Goal: Task Accomplishment & Management: Use online tool/utility

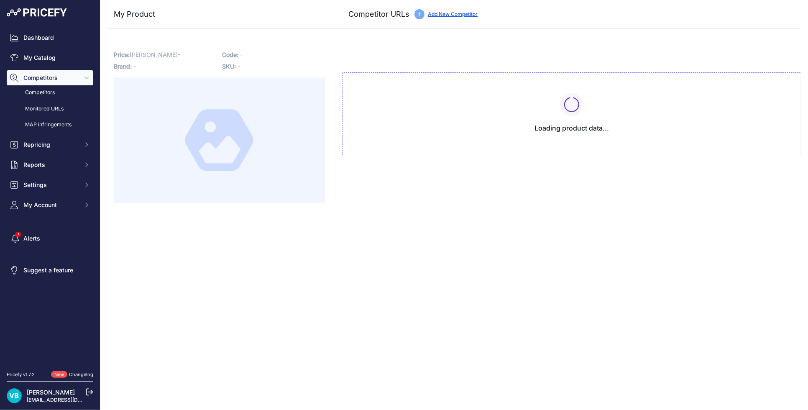
type input "[DOMAIN_NAME][URL]"
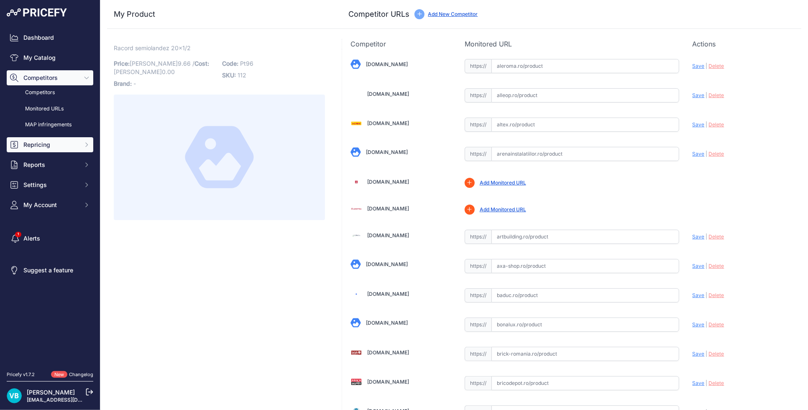
click at [48, 149] on button "Repricing" at bounding box center [50, 144] width 87 height 15
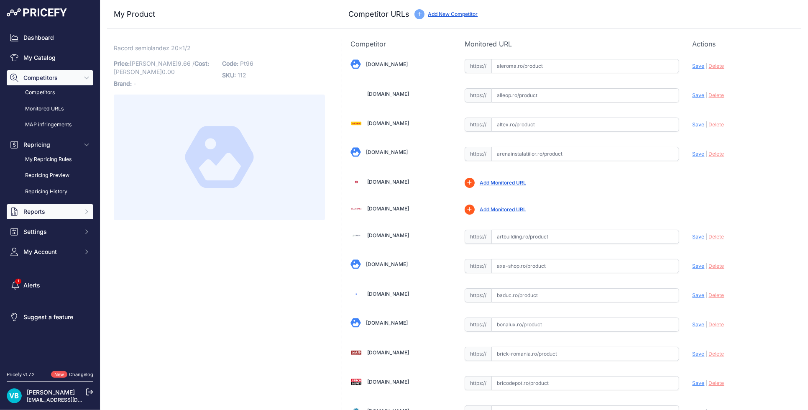
click at [55, 204] on button "Reports" at bounding box center [50, 211] width 87 height 15
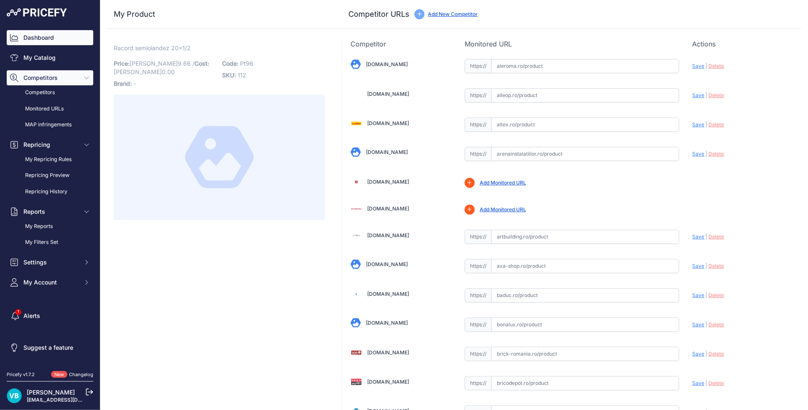
click at [38, 38] on link "Dashboard" at bounding box center [50, 37] width 87 height 15
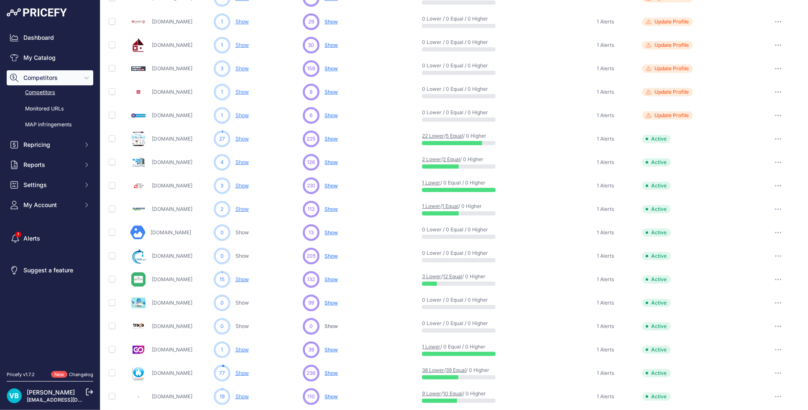
scroll to position [244, 0]
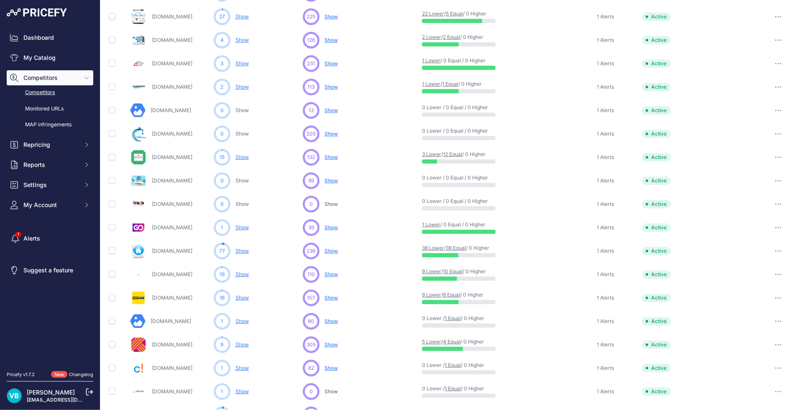
click at [326, 250] on span "Show" at bounding box center [331, 251] width 13 height 6
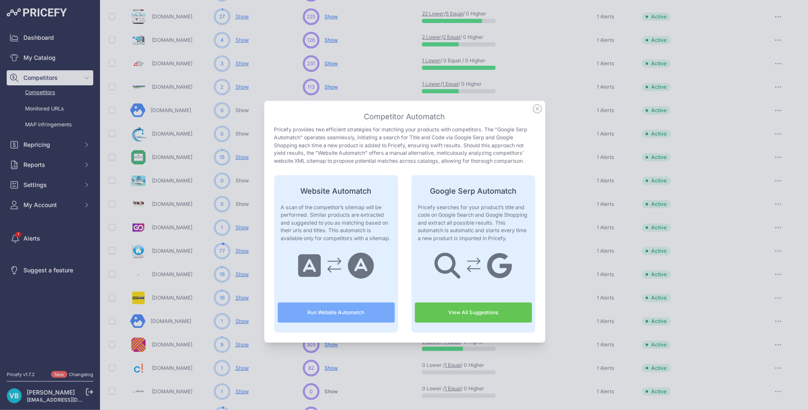
click at [533, 107] on icon at bounding box center [537, 108] width 9 height 9
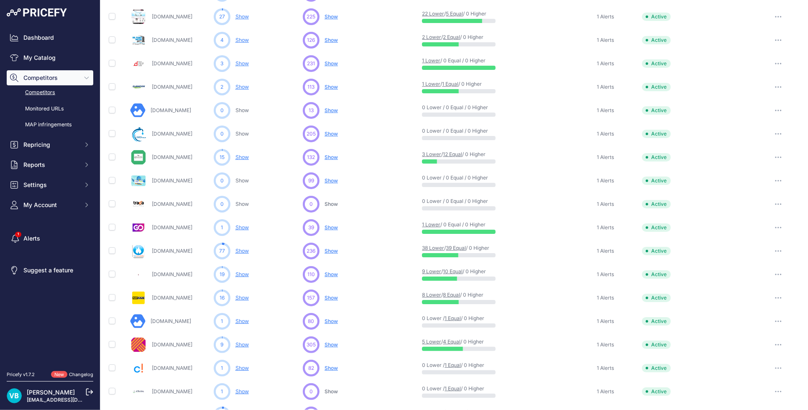
click at [325, 344] on span "Show" at bounding box center [331, 344] width 13 height 6
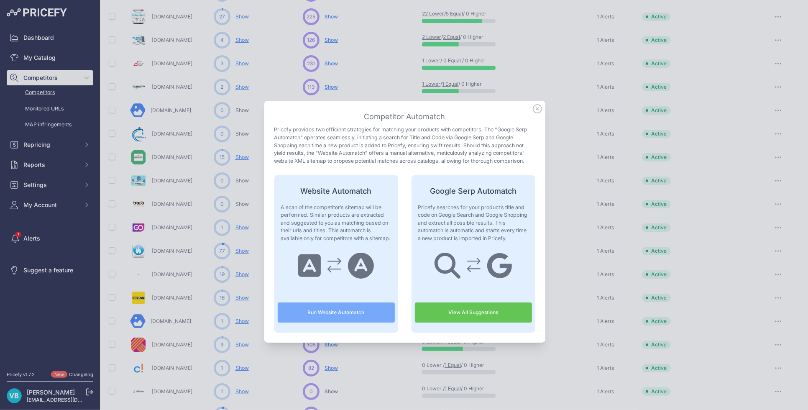
click at [324, 314] on button "Run Website Automatch" at bounding box center [336, 312] width 117 height 20
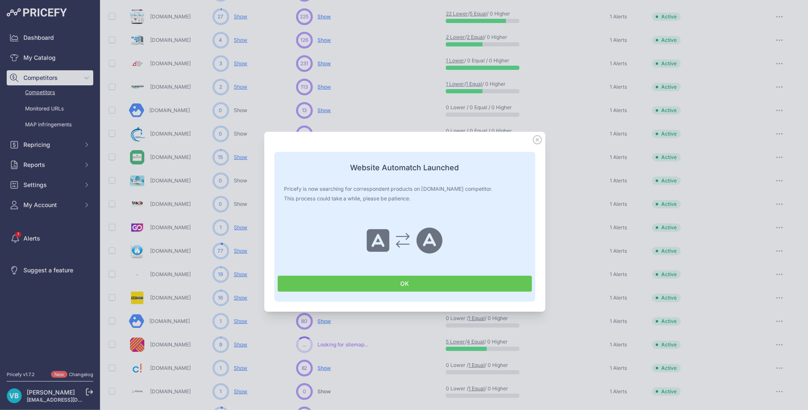
click at [370, 282] on button "OK" at bounding box center [405, 284] width 254 height 16
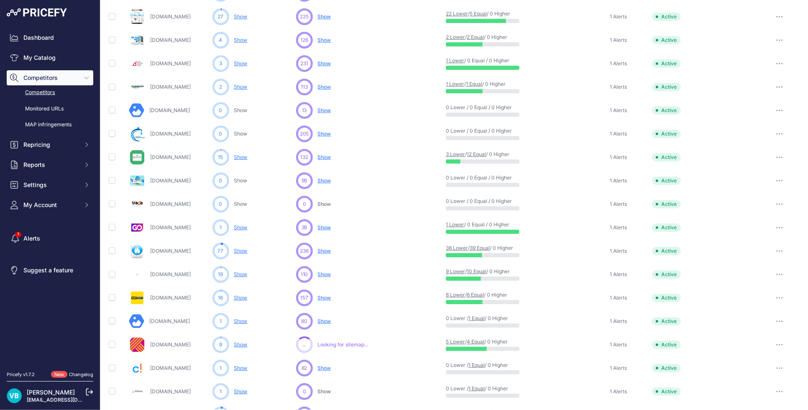
scroll to position [294, 0]
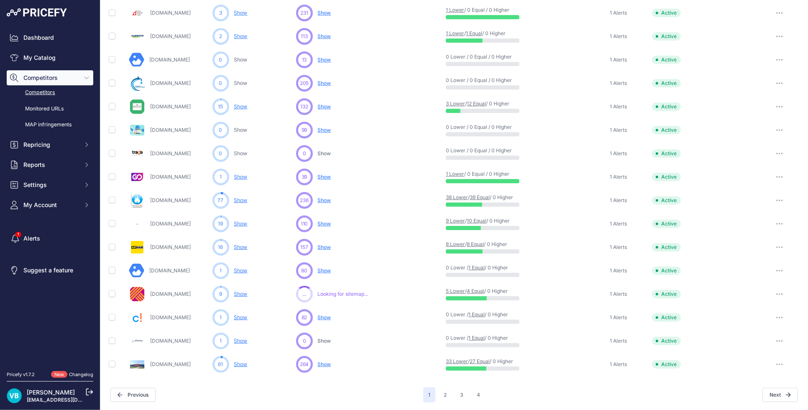
click at [325, 363] on span "Show" at bounding box center [324, 364] width 13 height 6
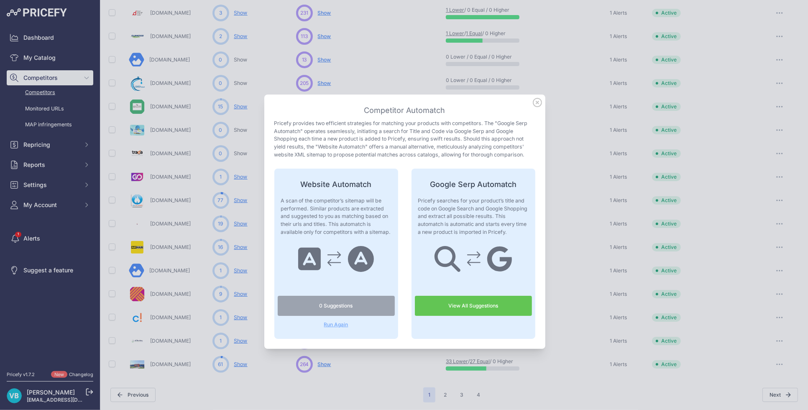
drag, startPoint x: 533, startPoint y: 102, endPoint x: 529, endPoint y: 125, distance: 23.1
click at [533, 102] on icon at bounding box center [537, 102] width 8 height 8
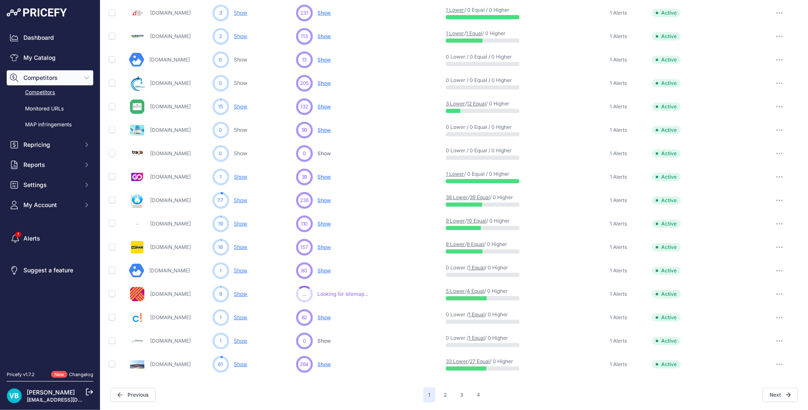
click at [342, 364] on div "264 ... Show No suggestions available yet for this competitor Discovering..." at bounding box center [369, 364] width 147 height 17
click at [321, 363] on span "Show" at bounding box center [324, 364] width 13 height 6
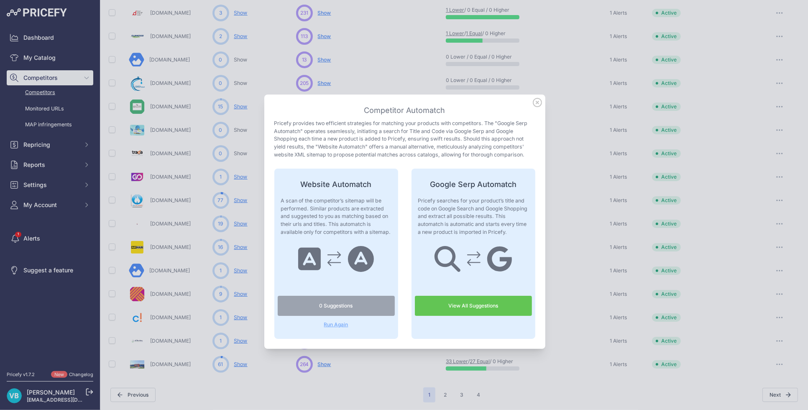
click at [335, 322] on span "Run Again" at bounding box center [336, 324] width 117 height 7
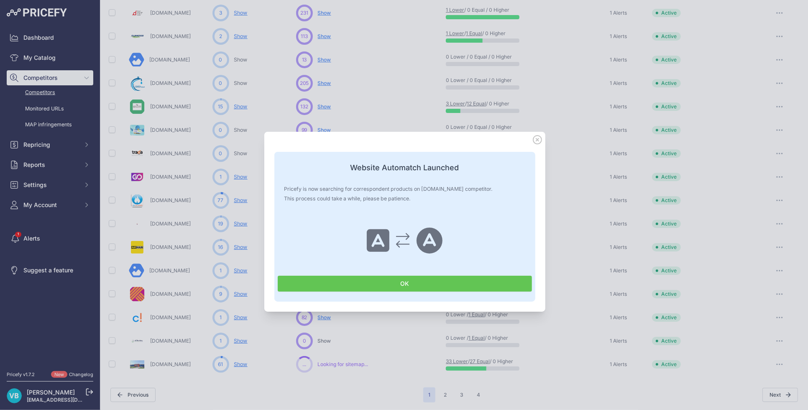
click at [353, 279] on button "OK" at bounding box center [405, 284] width 254 height 16
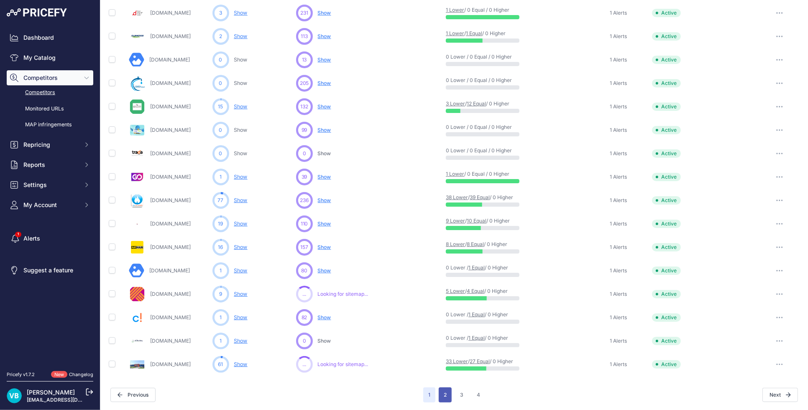
click at [445, 392] on button "2" at bounding box center [445, 394] width 13 height 15
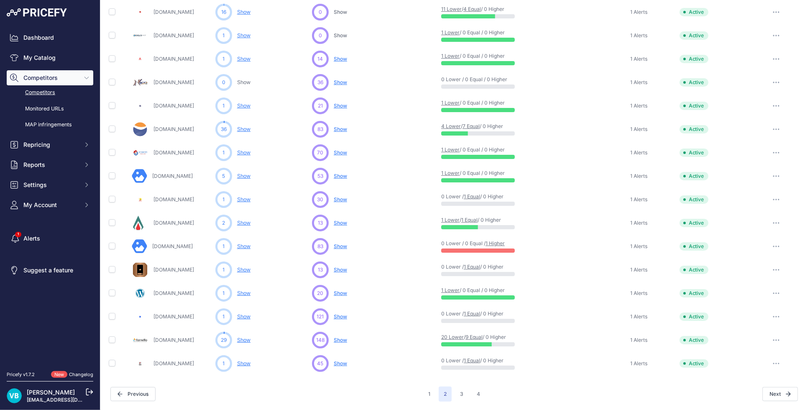
scroll to position [294, 0]
click at [334, 127] on span "Show" at bounding box center [340, 130] width 13 height 6
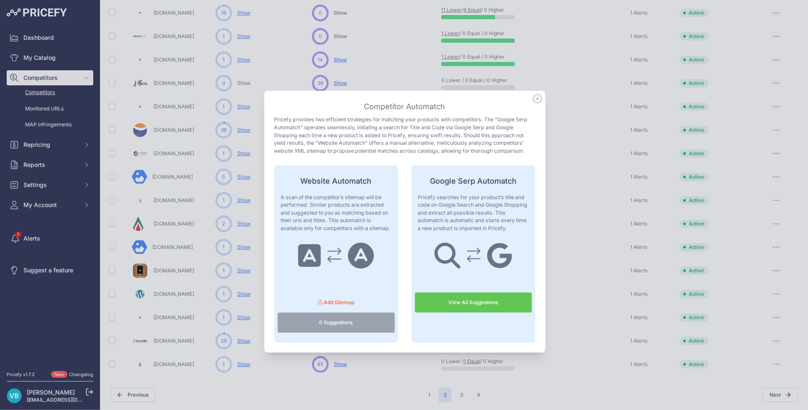
click at [533, 101] on icon at bounding box center [537, 98] width 9 height 9
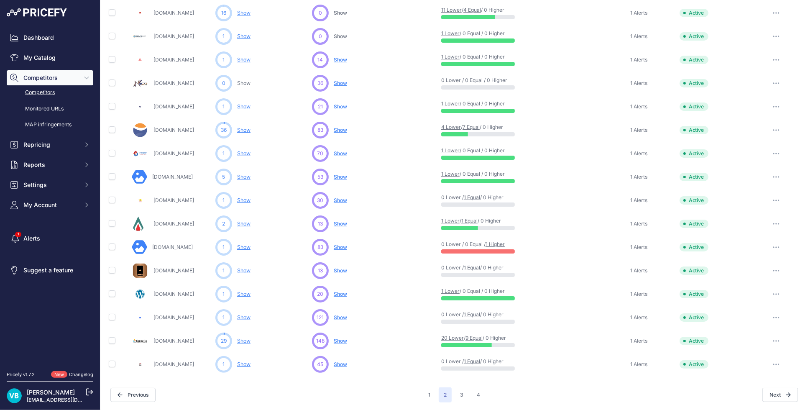
click at [334, 341] on span "Show" at bounding box center [340, 341] width 13 height 6
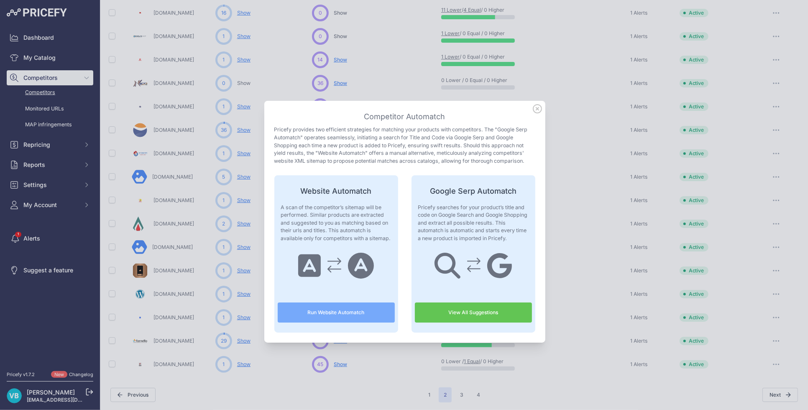
click at [345, 307] on button "Run Website Automatch" at bounding box center [336, 312] width 117 height 20
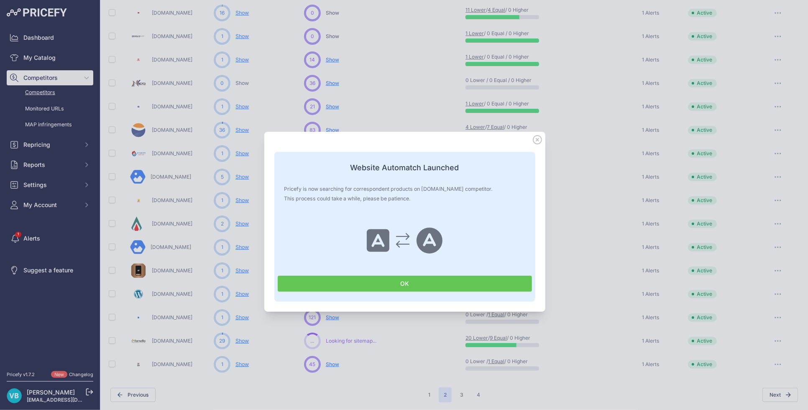
click at [439, 285] on button "OK" at bounding box center [405, 284] width 254 height 16
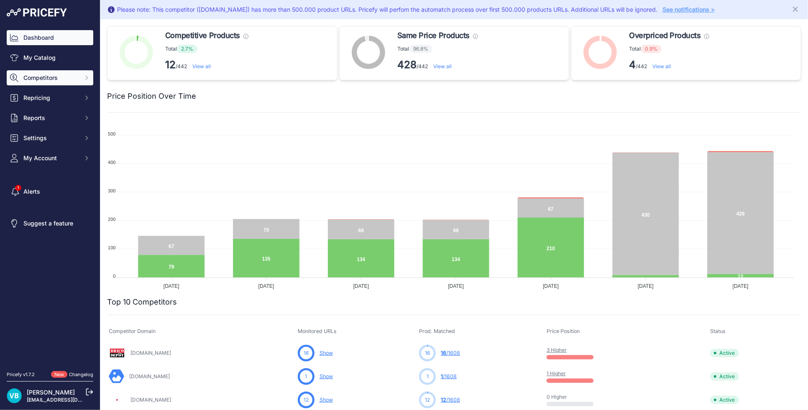
click at [43, 75] on span "Competitors" at bounding box center [50, 78] width 55 height 8
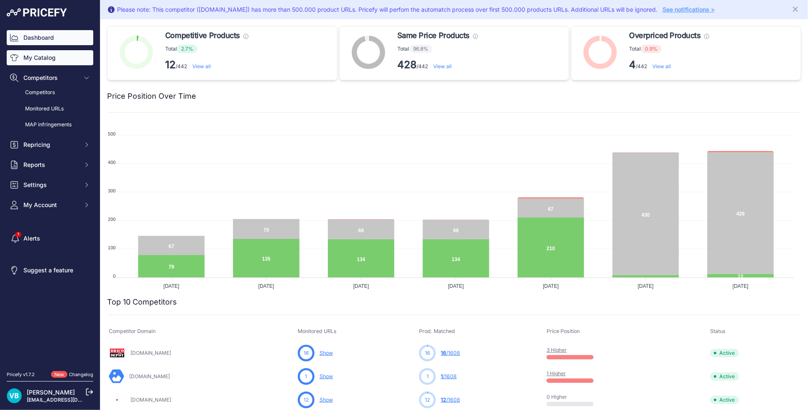
click at [41, 59] on link "My Catalog" at bounding box center [50, 57] width 87 height 15
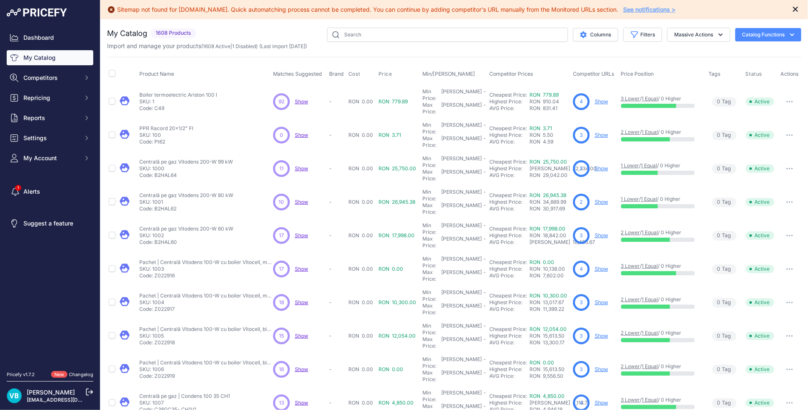
click at [793, 9] on icon "Close" at bounding box center [795, 9] width 5 height 5
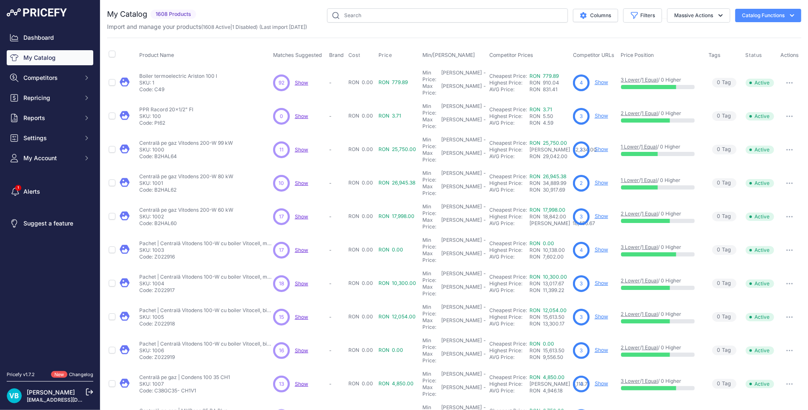
scroll to position [92, 0]
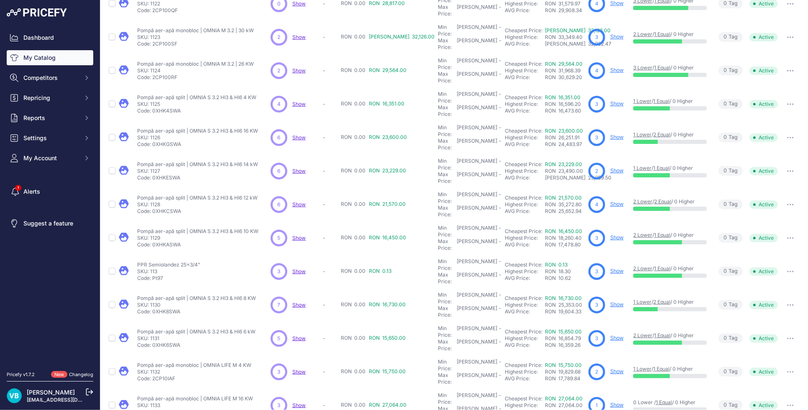
scroll to position [91, 0]
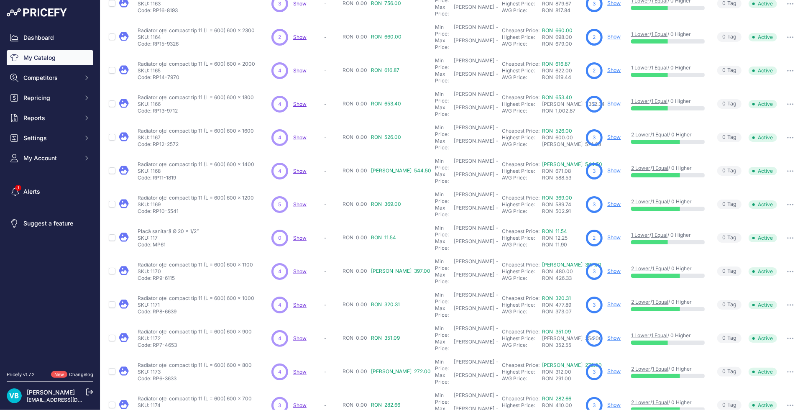
scroll to position [91, 0]
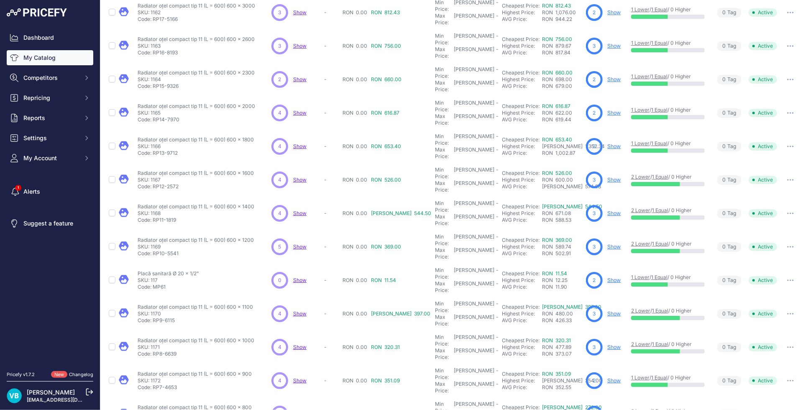
scroll to position [113, 0]
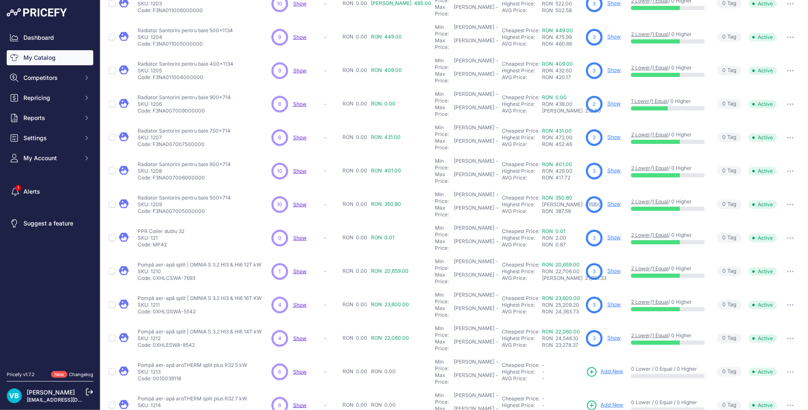
scroll to position [91, 0]
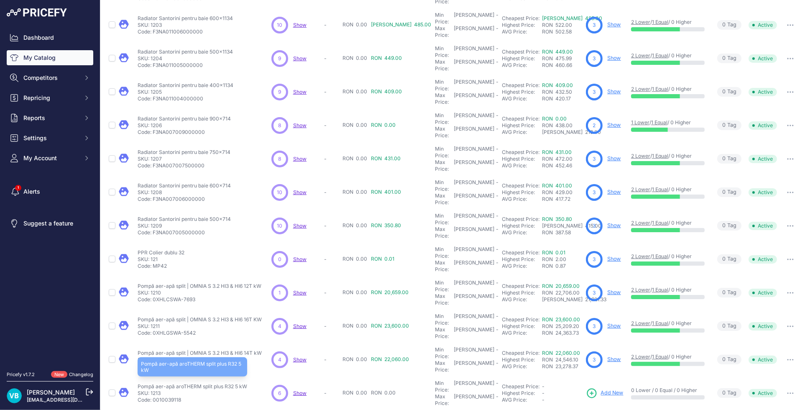
click at [202, 383] on p "Pompă aer-apă aroTHERM split plus R32 5 kW" at bounding box center [193, 386] width 110 height 7
copy div "Pompă aer-apă aroTHERM split plus R32 5 kW"
click at [601, 389] on span "Add New" at bounding box center [612, 393] width 23 height 8
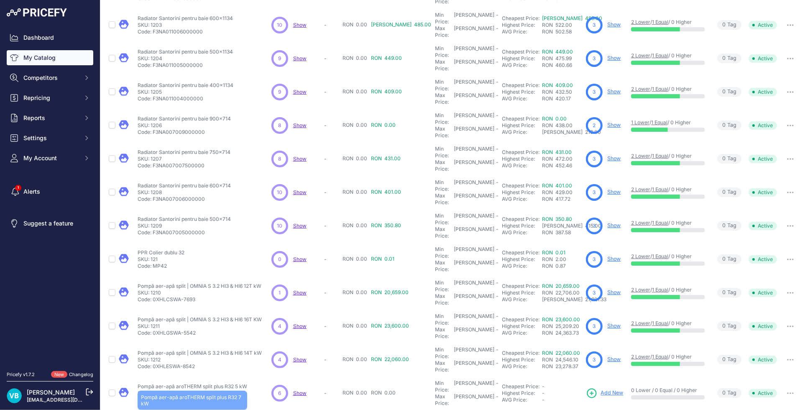
copy div "Pompă aer-apă aroTHERM split plus R32 7 kW"
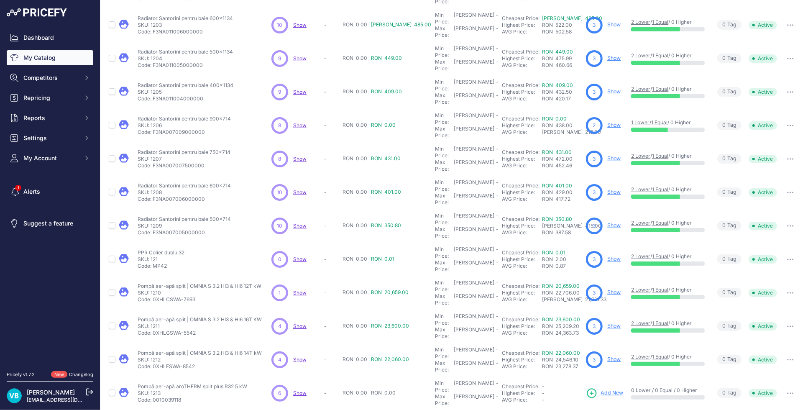
copy div "Pompă aer-apă aroTHERM split plus R32 cu boiler încorporat 5 kW"
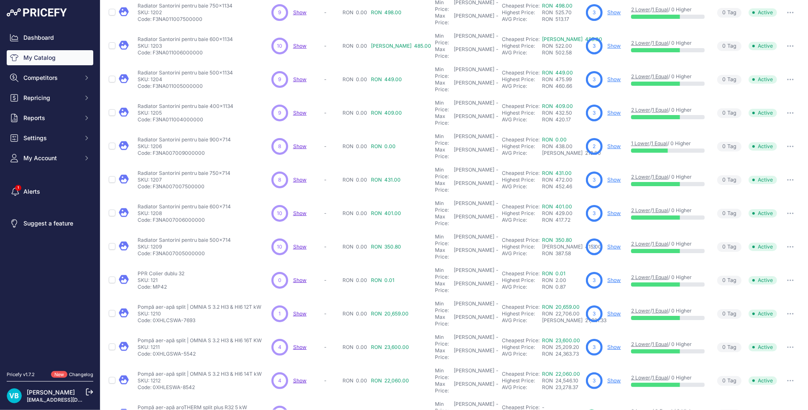
scroll to position [113, 0]
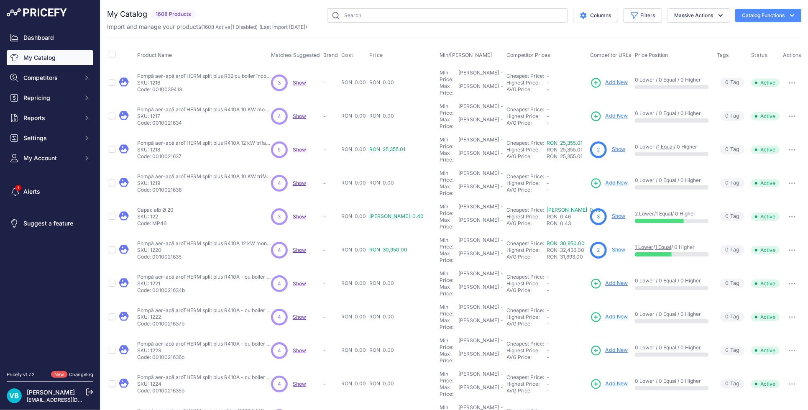
click at [221, 66] on td "Pompă aer-apă aroTHERM split plus R32 cu boiler încorporat 7 kW Pompă aer-apă a…" at bounding box center [203, 83] width 134 height 34
click at [230, 106] on p "Pompă aer-apă aroTHERM split plus R410A 10 KW monofazic (230V)" at bounding box center [204, 109] width 134 height 7
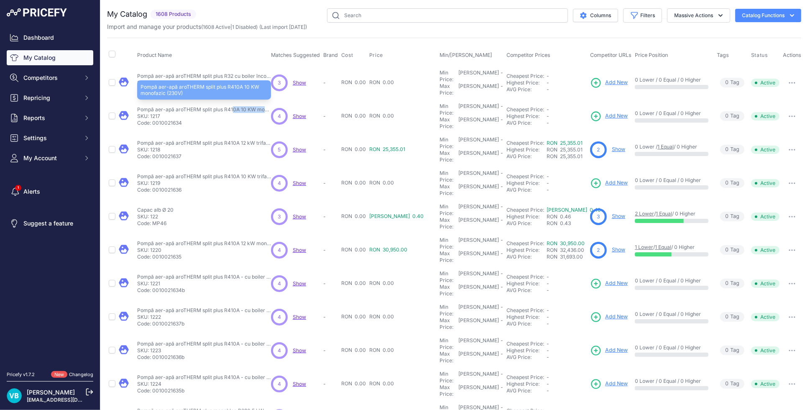
click at [230, 106] on p "Pompă aer-apă aroTHERM split plus R410A 10 KW monofazic (230V)" at bounding box center [204, 109] width 134 height 7
copy div "Pompă aer-apă aroTHERM split plus R410A 10 KW monofazic (230V)"
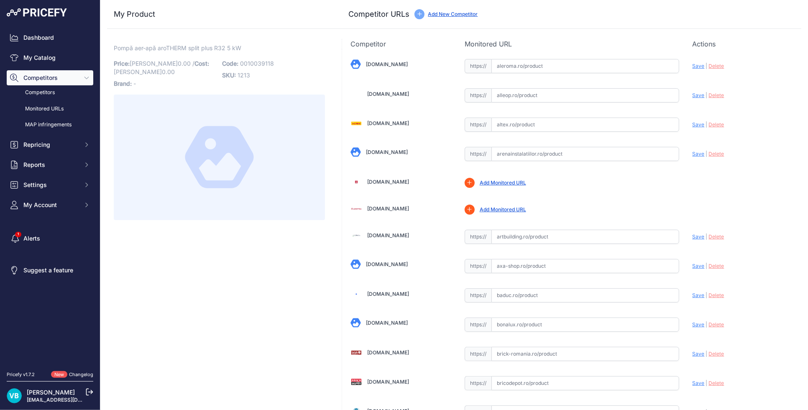
click at [251, 62] on span "0010039118" at bounding box center [257, 63] width 34 height 7
copy span "0010039118"
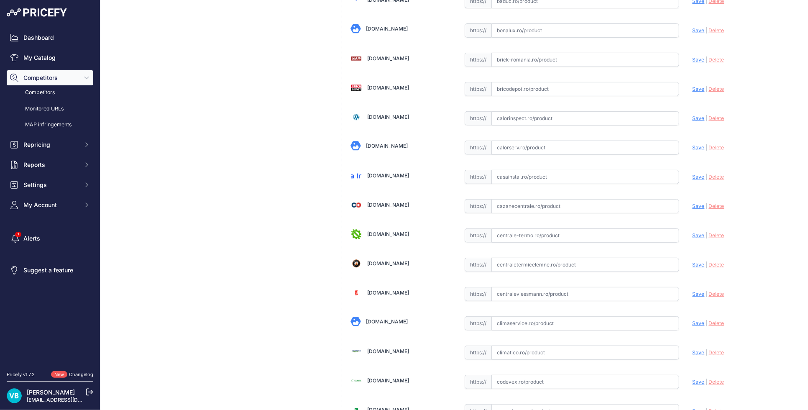
click at [535, 208] on input "text" at bounding box center [585, 206] width 188 height 14
paste input "https://www.cazanecentrale.ro/pompa-caldura-aer-apa-arotherm-split-5kw/?srsltid…"
click at [693, 207] on span "Save" at bounding box center [699, 206] width 12 height 6
type input "https://www.cazanecentrale.ro/pompa-caldura-aer-apa-arotherm-split-5kw/?prirule…"
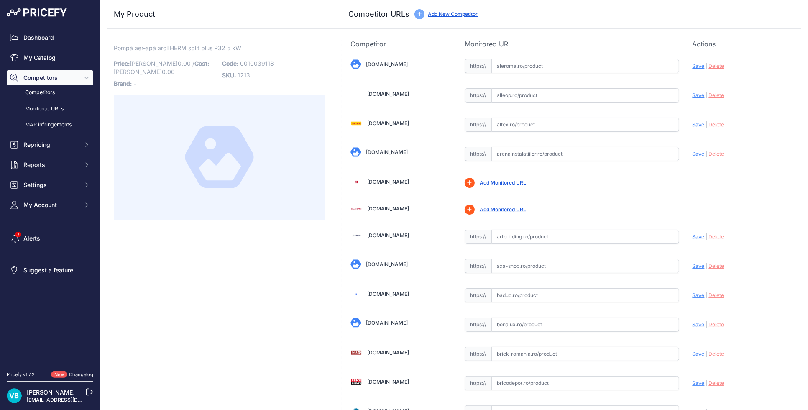
click at [542, 155] on input "text" at bounding box center [585, 154] width 188 height 14
paste input "https://www.arenainstalatiilor.ro/pompa-de-caldura-aer-apa-split-vaillant-aroth…"
click at [693, 154] on span "Save" at bounding box center [699, 154] width 12 height 6
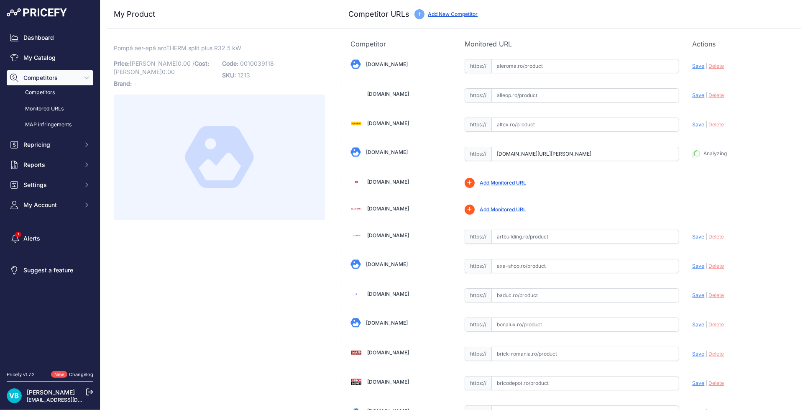
type input "https://www.arenainstalatiilor.ro/pompa-de-caldura-aer-apa-split-vaillant-aroth…"
drag, startPoint x: 537, startPoint y: 155, endPoint x: 547, endPoint y: 154, distance: 10.1
click at [538, 155] on input "text" at bounding box center [585, 154] width 188 height 14
paste input "[URL][DOMAIN_NAME][PERSON_NAME]"
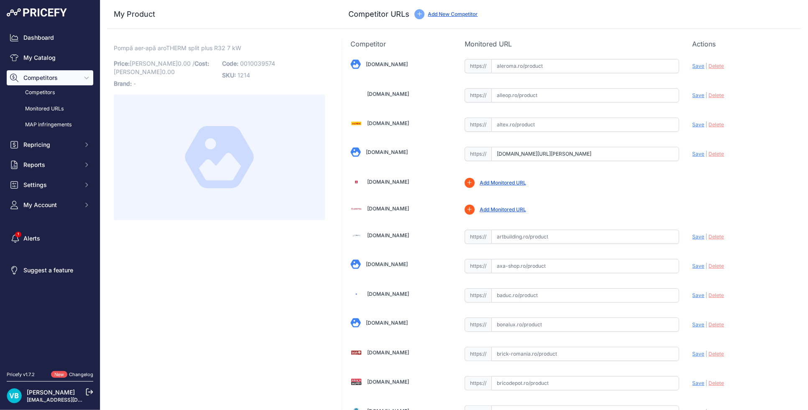
click at [693, 151] on span "Save" at bounding box center [699, 154] width 12 height 6
type input "[URL][DOMAIN_NAME][PERSON_NAME]"
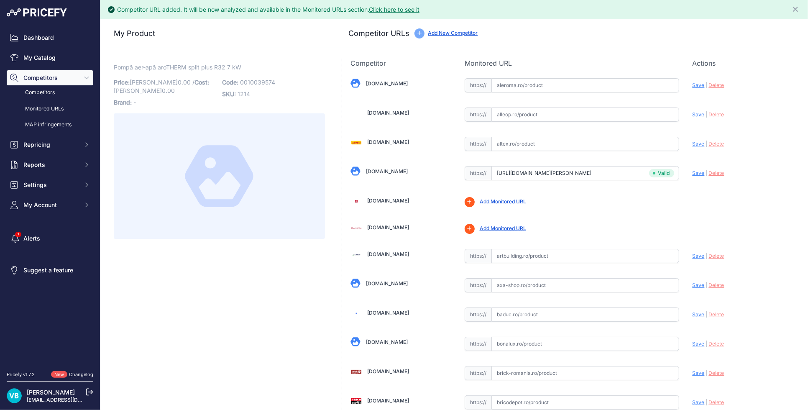
scroll to position [313, 0]
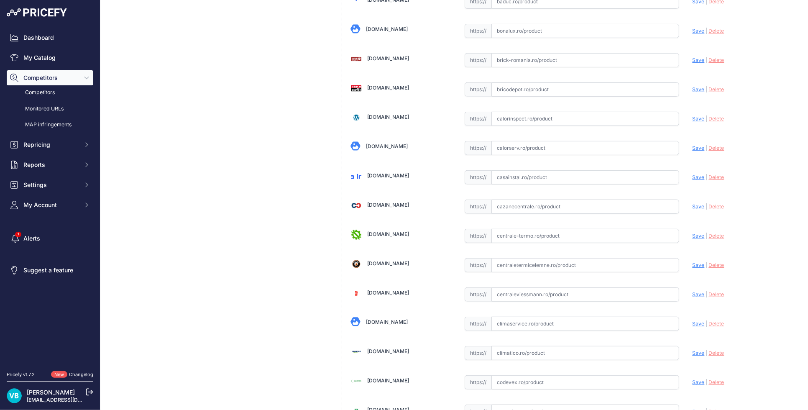
click at [585, 206] on input "text" at bounding box center [585, 207] width 188 height 14
paste input "[URL][DOMAIN_NAME][PERSON_NAME]"
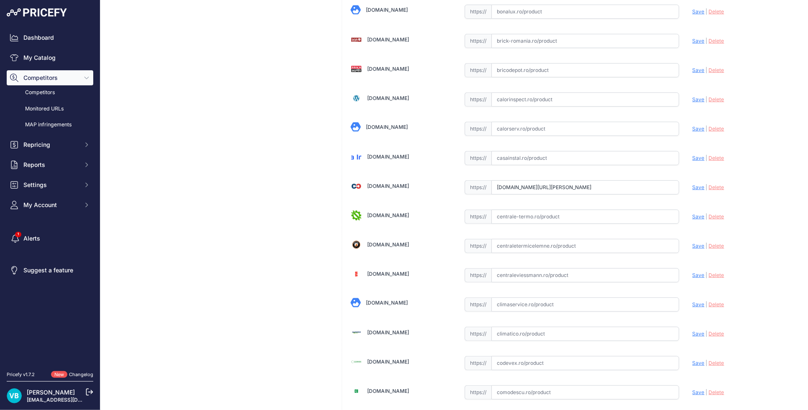
scroll to position [294, 0]
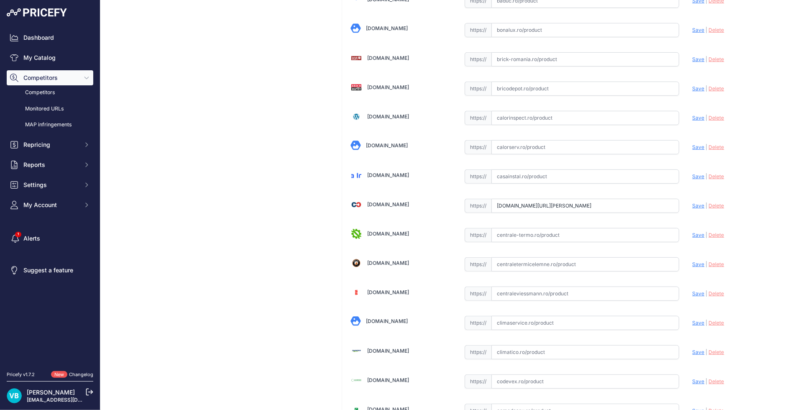
drag, startPoint x: 693, startPoint y: 207, endPoint x: 559, endPoint y: 187, distance: 135.4
click at [693, 207] on span "Save" at bounding box center [699, 205] width 12 height 6
type input "[URL][DOMAIN_NAME][PERSON_NAME]"
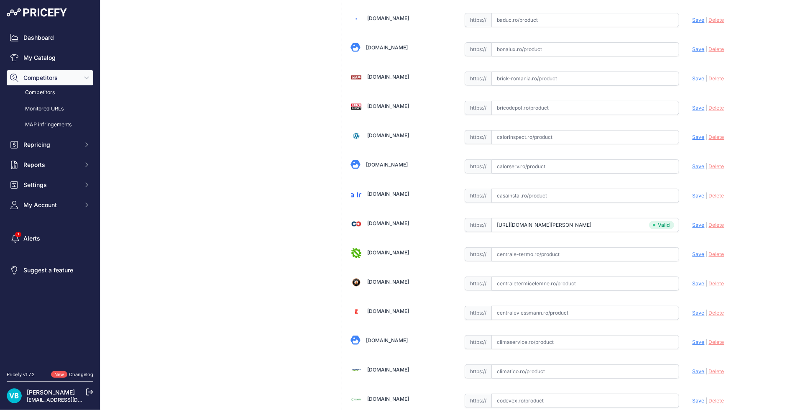
scroll to position [313, 0]
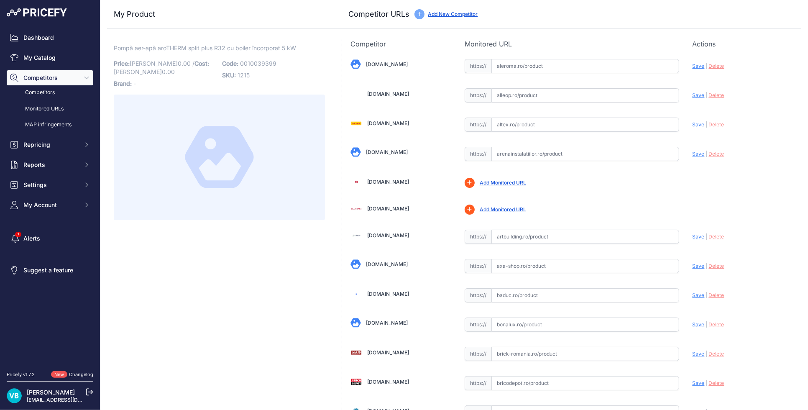
click at [255, 63] on span "0010039399" at bounding box center [258, 63] width 36 height 7
copy span "0010039399"
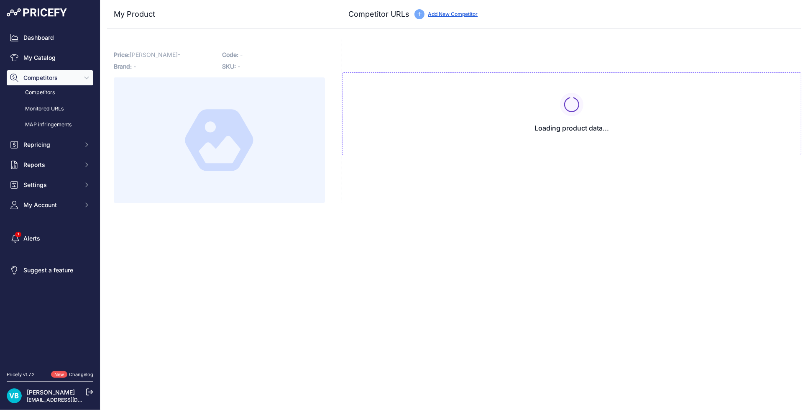
type input "www.arenainstalatiilor.ro/pompa-de-caldura-aer-apa-split-vaillant-arotherm-5-kw…"
type input "www.cazanecentrale.ro/pompa-caldura-aer-apa-arotherm-split-5kw/?prirule_jdsnikf…"
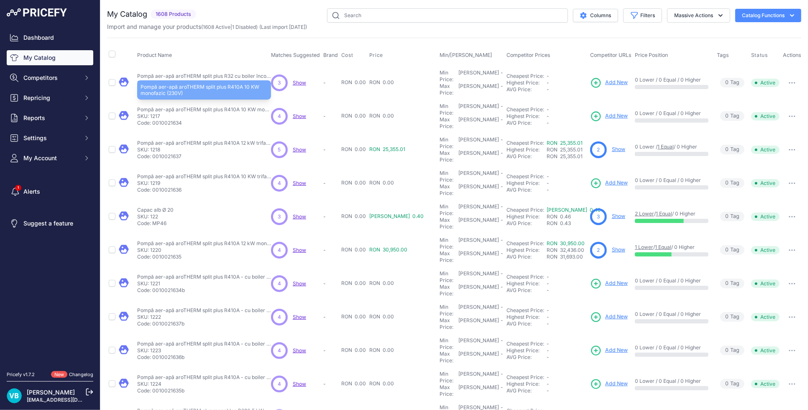
click at [229, 106] on p "Pompă aer-apă aroTHERM split plus R410A 10 KW monofazic (230V)" at bounding box center [204, 109] width 134 height 7
copy div "Pompă aer-apă aroTHERM split plus R410A 10 KW monofazic (230V)"
click at [605, 112] on span "Add New" at bounding box center [616, 116] width 23 height 8
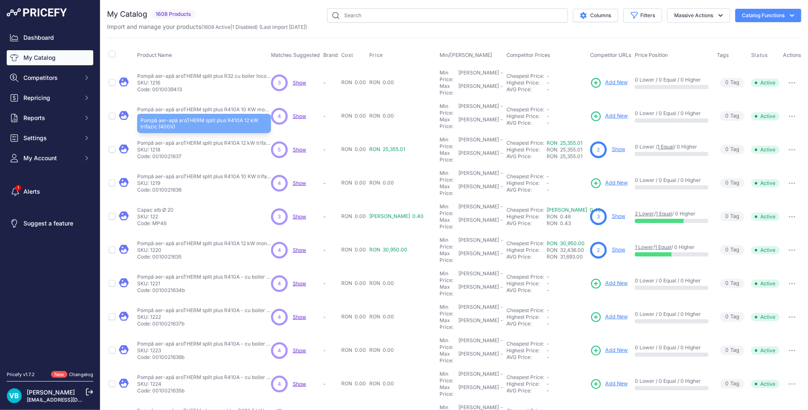
click at [230, 140] on p "Pompă aer-apă aroTHERM split plus R410A 12 kW trifazic (400V)" at bounding box center [204, 143] width 134 height 7
copy div "Pompă aer-apă aroTHERM split plus R410A 12 kW trifazic (400V)"
click at [607, 141] on div "2 Show" at bounding box center [610, 149] width 41 height 17
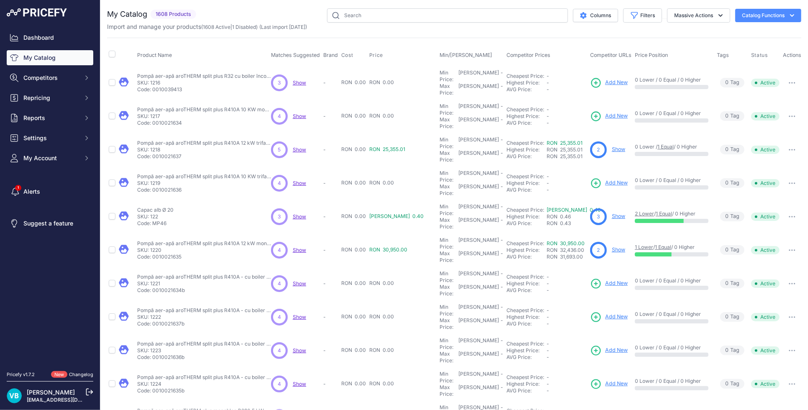
click at [612, 146] on link "Show" at bounding box center [618, 149] width 13 height 6
click at [215, 140] on p "Pompă aer-apă aroTHERM split plus R410A 12 kW trifazic (400V)" at bounding box center [204, 143] width 134 height 7
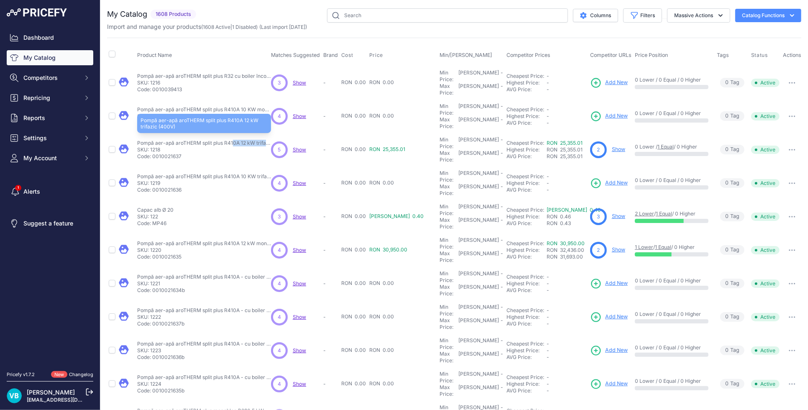
click at [215, 140] on p "Pompă aer-apă aroTHERM split plus R410A 12 kW trifazic (400V)" at bounding box center [204, 143] width 134 height 7
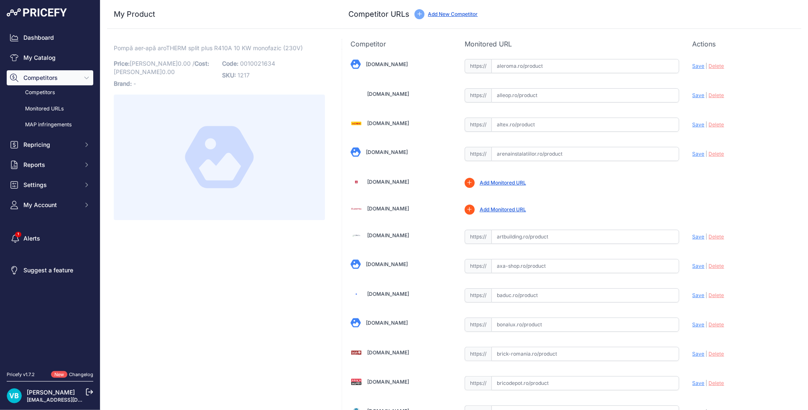
click at [261, 61] on span "0010021634" at bounding box center [257, 63] width 35 height 7
copy span "0010021634"
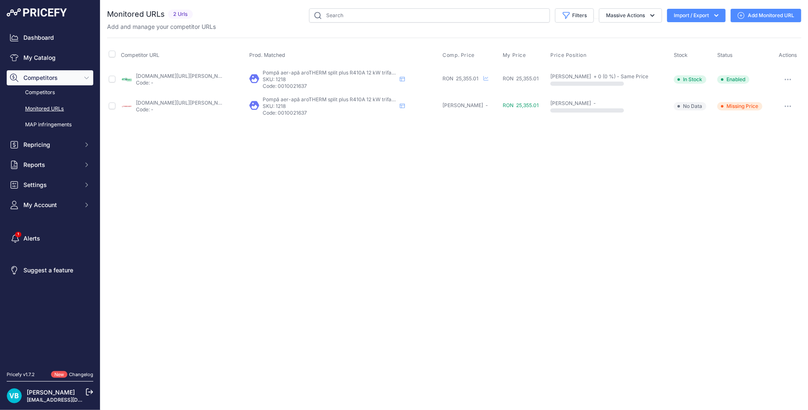
click at [175, 76] on link "[DOMAIN_NAME][URL][PERSON_NAME]" at bounding box center [183, 76] width 95 height 6
click at [175, 111] on p "Code: -" at bounding box center [179, 109] width 87 height 7
click at [169, 101] on link "[DOMAIN_NAME][URL][PERSON_NAME]" at bounding box center [183, 103] width 95 height 6
click at [788, 77] on button "button" at bounding box center [788, 80] width 17 height 12
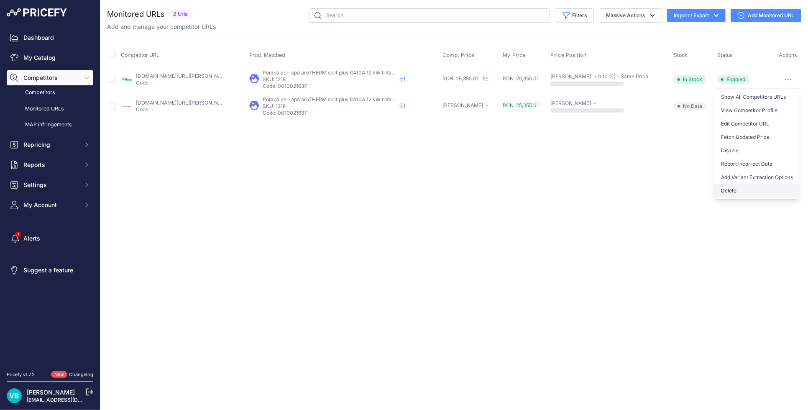
click at [750, 189] on button "Delete" at bounding box center [756, 190] width 85 height 13
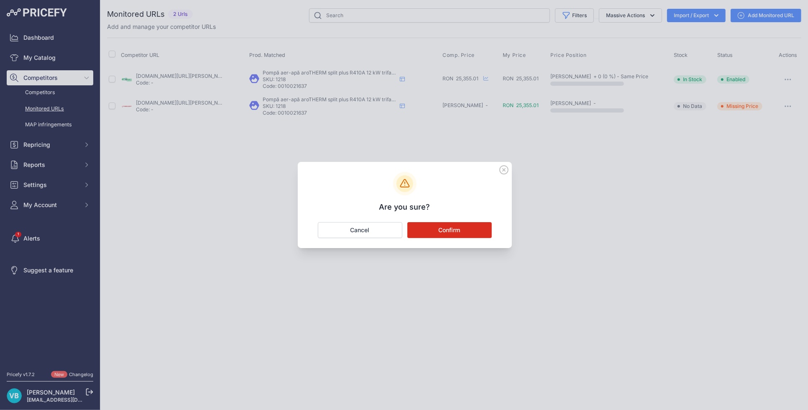
click at [452, 230] on button "Confirm" at bounding box center [449, 230] width 84 height 16
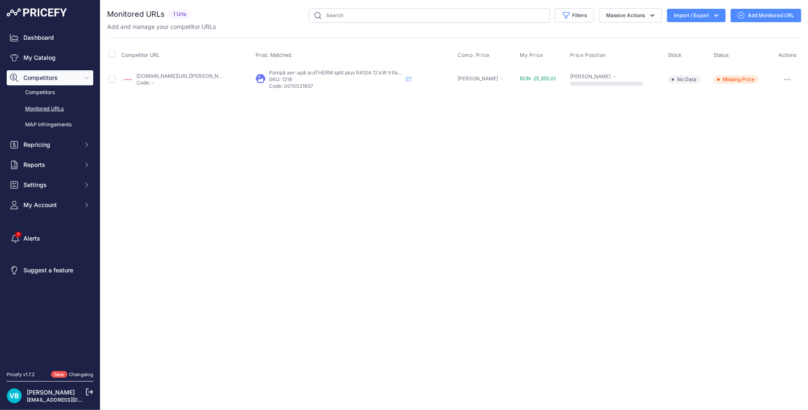
click at [786, 81] on button "button" at bounding box center [787, 80] width 17 height 12
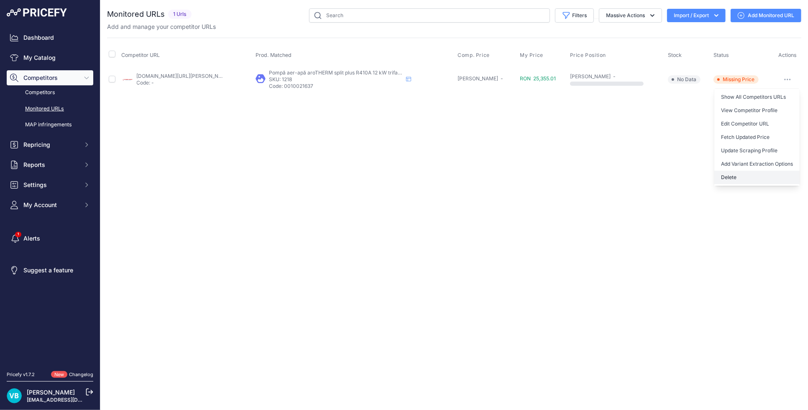
click at [752, 172] on button "Delete" at bounding box center [756, 177] width 85 height 13
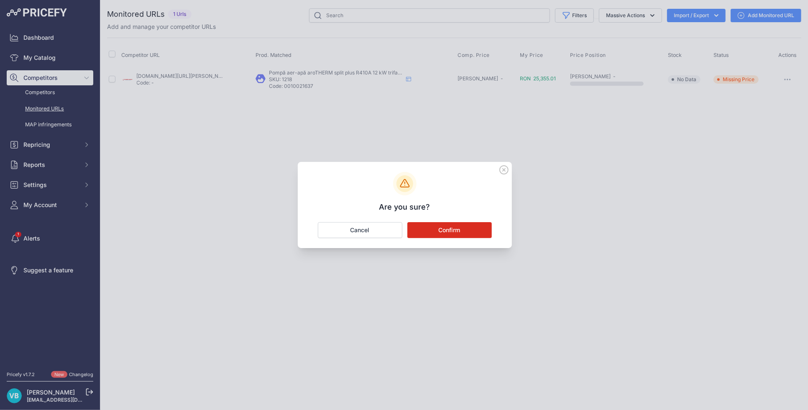
click at [464, 231] on button "Confirm" at bounding box center [449, 230] width 84 height 16
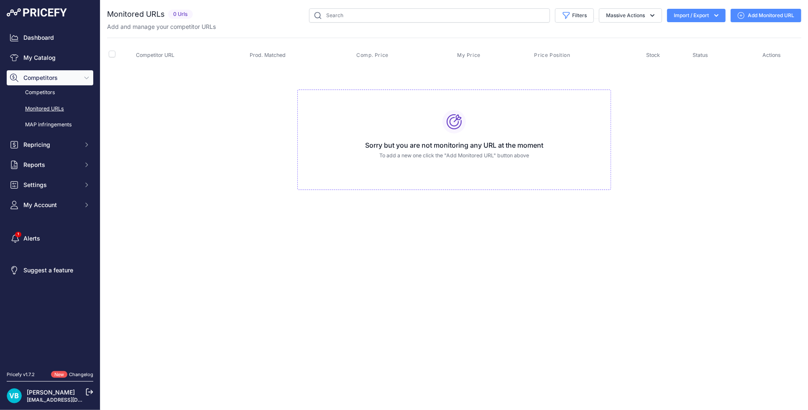
click at [270, 169] on td "Sorry but you are not monitoring any URL at the moment To add a new one click t…" at bounding box center [454, 136] width 694 height 141
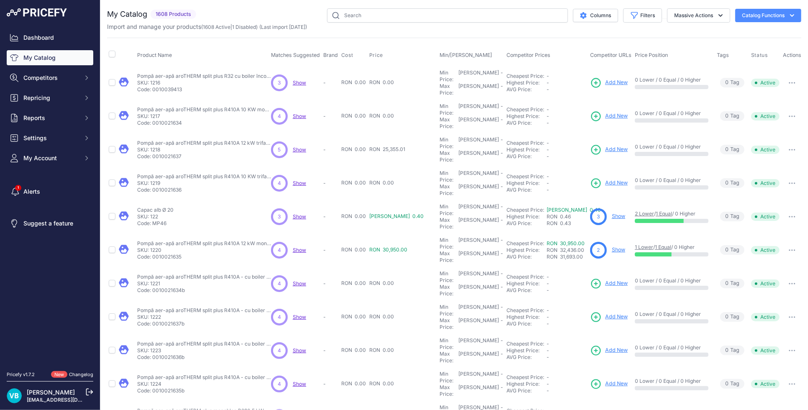
click at [172, 153] on p "Code: 0010021637" at bounding box center [204, 156] width 134 height 7
copy p "0010021637"
click at [174, 187] on p "Code: 0010021636" at bounding box center [204, 190] width 134 height 7
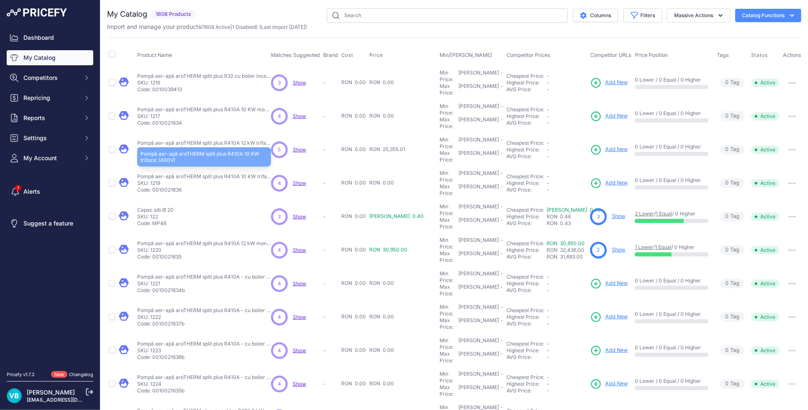
click at [239, 173] on p "Pompă aer-apă aroTHERM split plus R410A 10 KW trifazic (400V)" at bounding box center [204, 176] width 134 height 7
copy div "Pompă aer-apă aroTHERM split plus R410A 10 KW trifazic (400V)"
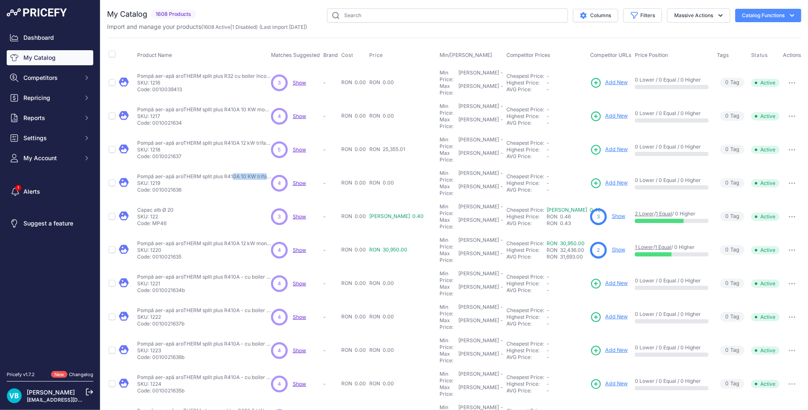
click at [605, 179] on span "Add New" at bounding box center [616, 183] width 23 height 8
click at [158, 207] on p "Capac alb Ø 20" at bounding box center [155, 210] width 36 height 7
copy div "Capac alb Ø 20"
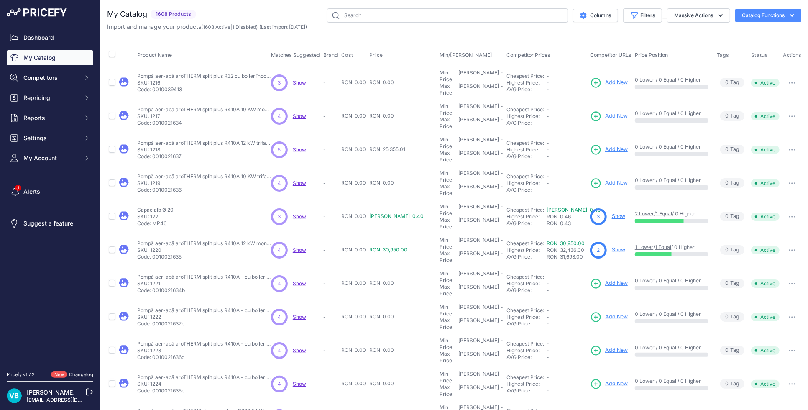
click at [612, 213] on link "Show" at bounding box center [618, 216] width 13 height 6
click at [193, 233] on td "Pompă aer-apă aroTHERM split plus R410A 12 kW monofazic (230V) Pompă aer-apă ar…" at bounding box center [203, 249] width 134 height 33
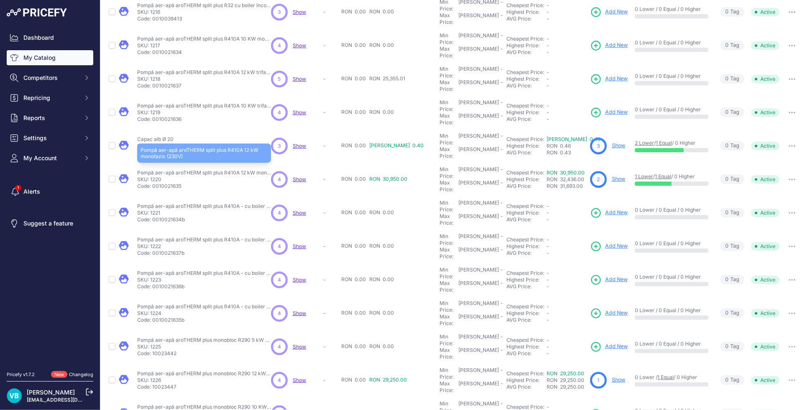
scroll to position [92, 0]
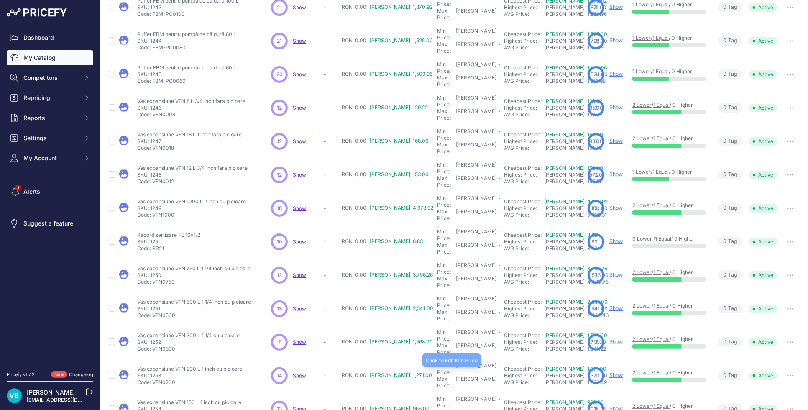
scroll to position [92, 0]
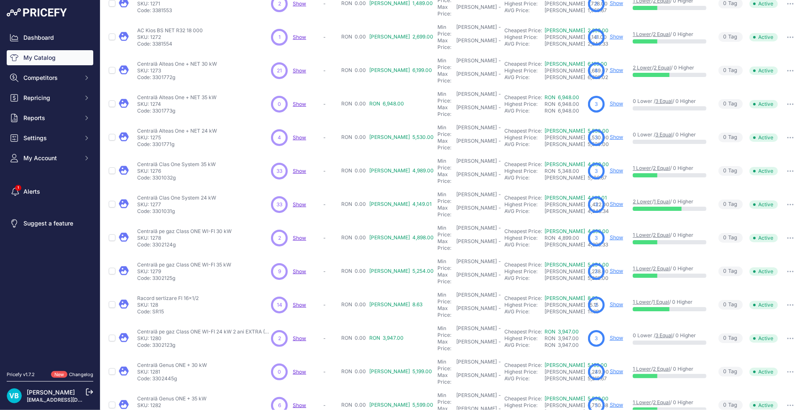
scroll to position [91, 0]
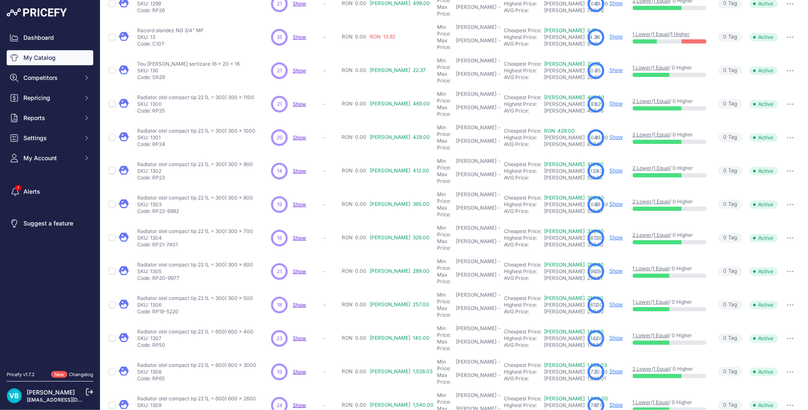
scroll to position [91, 0]
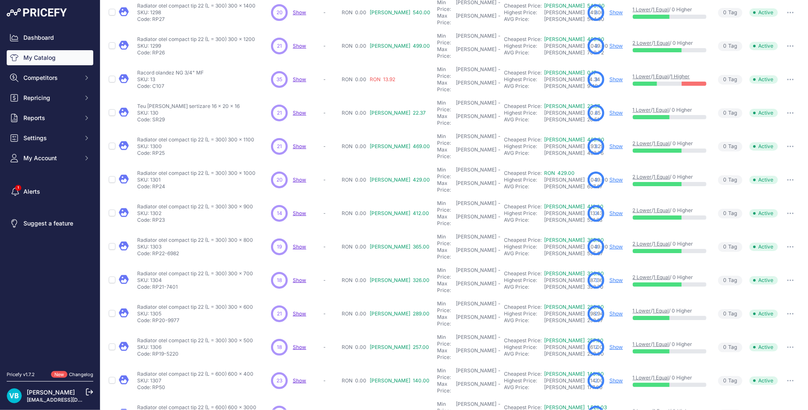
scroll to position [113, 0]
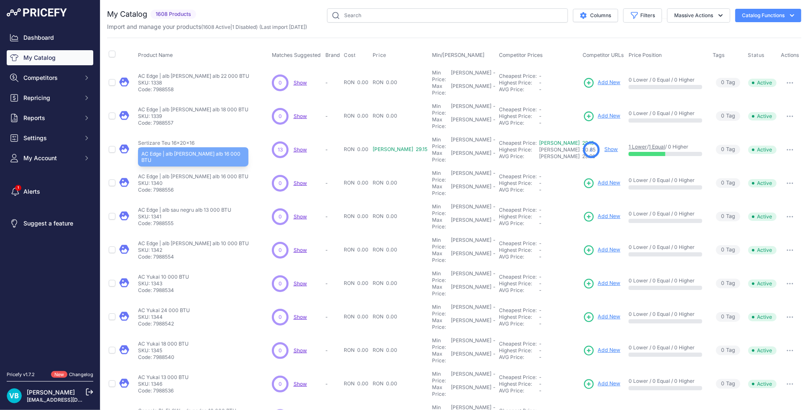
click at [204, 173] on p "AC Edge | alb sau negru alb 16 000 BTU" at bounding box center [193, 176] width 110 height 7
copy div "AC Edge | alb sau negru alb 16 000 BTU"
click at [161, 180] on p "SKU: 1340" at bounding box center [193, 183] width 110 height 7
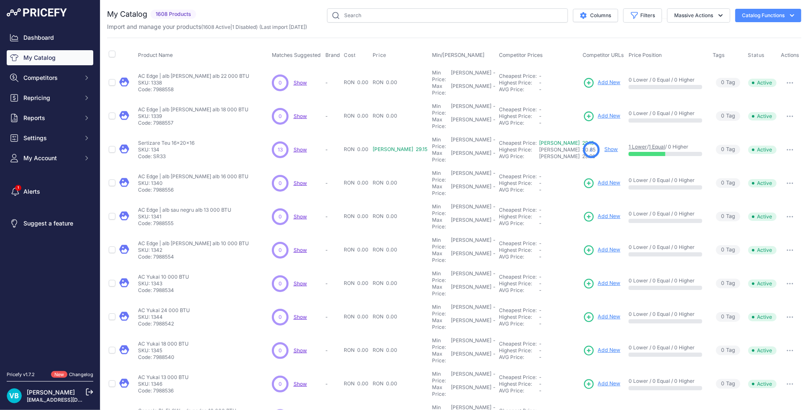
click at [161, 180] on p "SKU: 1340" at bounding box center [193, 183] width 110 height 7
click at [171, 187] on p "Code: 7988556" at bounding box center [193, 190] width 110 height 7
copy p "7988556"
click at [168, 213] on p "SKU: 1341" at bounding box center [184, 216] width 93 height 7
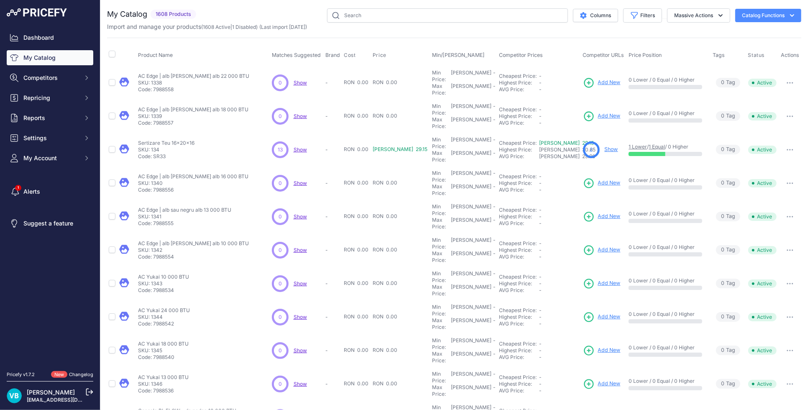
click at [168, 213] on p "SKU: 1341" at bounding box center [184, 216] width 93 height 7
click at [168, 220] on p "Code: 7988555" at bounding box center [184, 223] width 93 height 7
copy p "7988555"
click at [205, 207] on p "AC Edge | alb sau negru alb 13 000 BTU" at bounding box center [184, 210] width 93 height 7
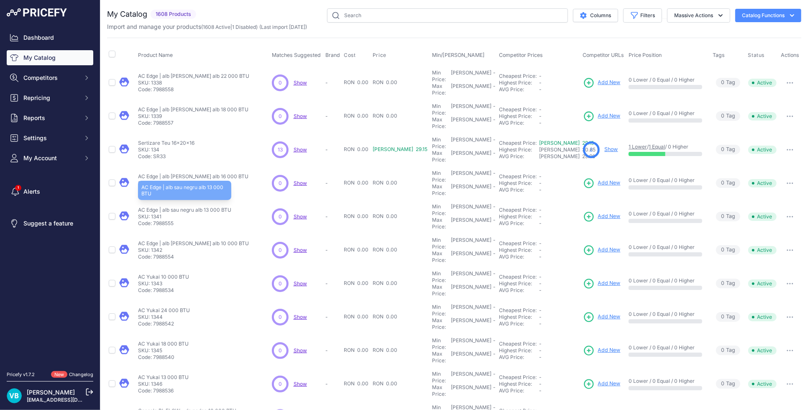
click at [205, 207] on p "AC Edge | alb sau negru alb 13 000 BTU" at bounding box center [184, 210] width 93 height 7
copy div "AC Edge | alb sau negru alb 13 000 BTU"
click at [599, 212] on span "Add New" at bounding box center [609, 216] width 23 height 8
click at [165, 220] on p "Code: 7988555" at bounding box center [184, 223] width 93 height 7
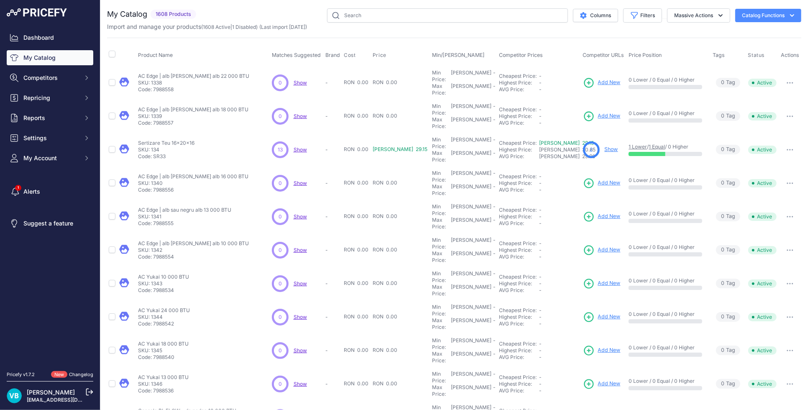
click at [165, 220] on p "Code: 7988555" at bounding box center [184, 223] width 93 height 7
copy p "7988555"
click at [169, 253] on p "Code: 7988554" at bounding box center [193, 256] width 111 height 7
click at [166, 253] on p "Code: 7988554" at bounding box center [193, 256] width 111 height 7
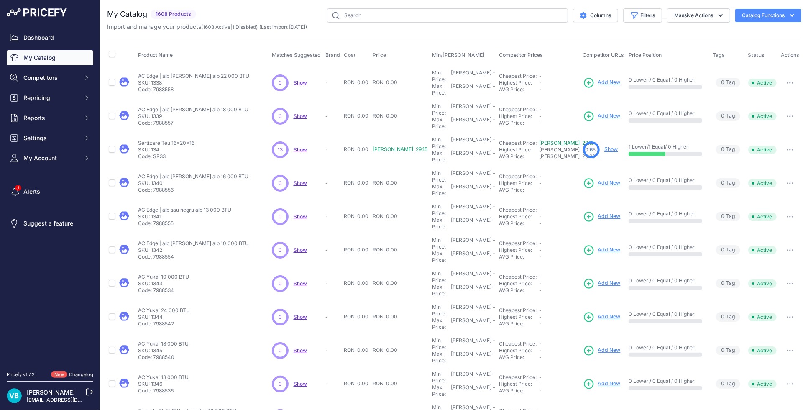
copy p "7988554"
click at [154, 274] on p "AC Yukai 10 000 BTU" at bounding box center [163, 277] width 51 height 7
copy div "AC Yukai 10 000 BTU"
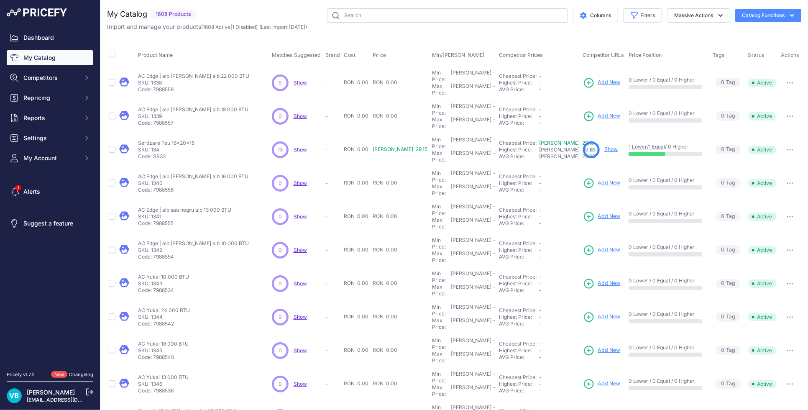
click at [598, 279] on span "Add New" at bounding box center [609, 283] width 23 height 8
click at [154, 287] on p "Code: 7988534" at bounding box center [163, 290] width 51 height 7
click at [166, 287] on p "Code: 7988534" at bounding box center [163, 290] width 51 height 7
click at [166, 320] on p "Code: 7988542" at bounding box center [164, 323] width 52 height 7
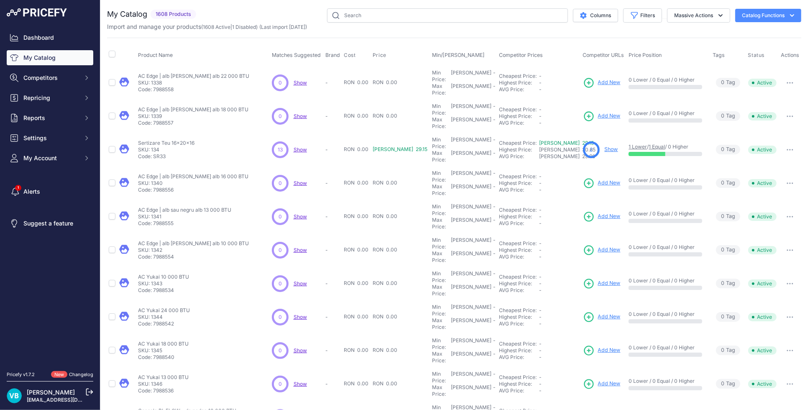
click at [166, 320] on p "Code: 7988542" at bounding box center [164, 323] width 52 height 7
click at [598, 313] on span "Add New" at bounding box center [609, 317] width 23 height 8
click at [170, 340] on p "AC Yukai 18 000 BTU" at bounding box center [163, 343] width 51 height 7
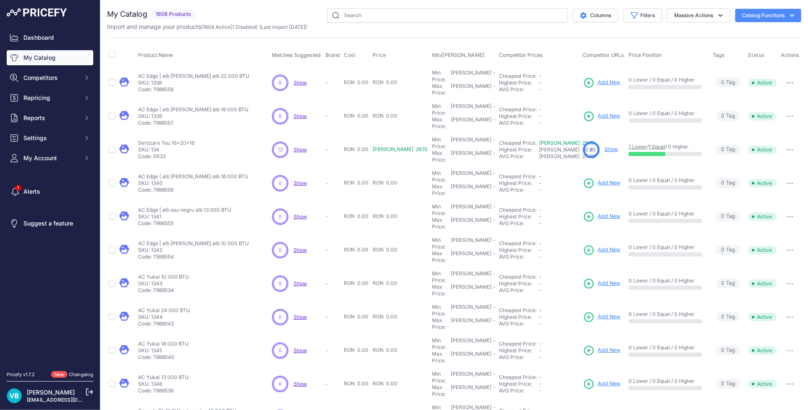
click at [598, 346] on span "Add New" at bounding box center [609, 350] width 23 height 8
click at [171, 374] on p "AC Yukai 13 000 BTU" at bounding box center [163, 377] width 51 height 7
drag, startPoint x: 585, startPoint y: 318, endPoint x: 572, endPoint y: 318, distance: 12.5
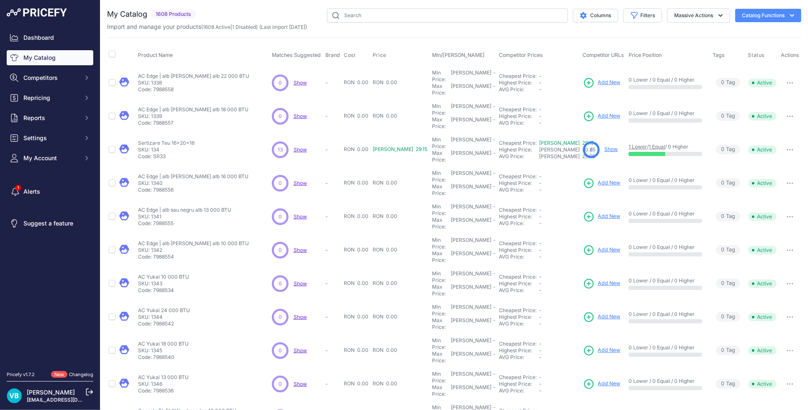
click at [598, 380] on span "Add New" at bounding box center [609, 384] width 23 height 8
click at [202, 407] on p "Consola BI-FLOW - de podea 10 000 BTU" at bounding box center [187, 410] width 98 height 7
click at [598, 410] on span "Add New" at bounding box center [609, 417] width 23 height 8
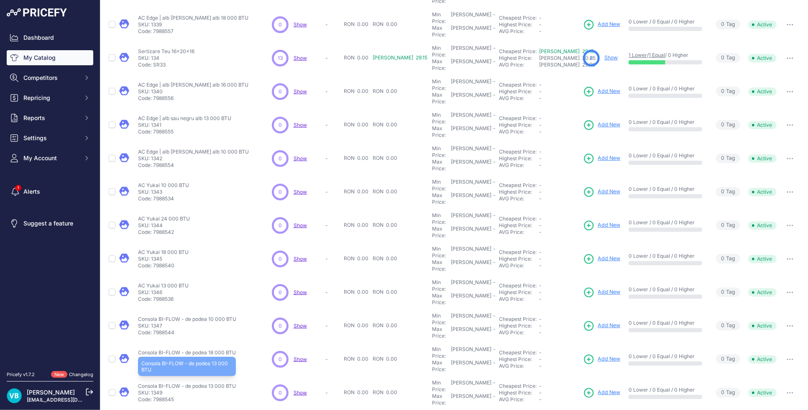
click at [211, 383] on p "Consola BI-FLOW - de podea 13 000 BTU" at bounding box center [187, 386] width 98 height 7
click at [598, 389] on span "Add New" at bounding box center [609, 393] width 23 height 8
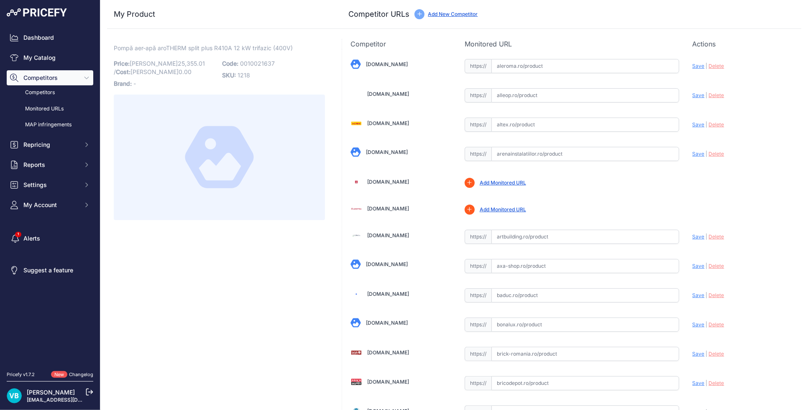
scroll to position [819, 0]
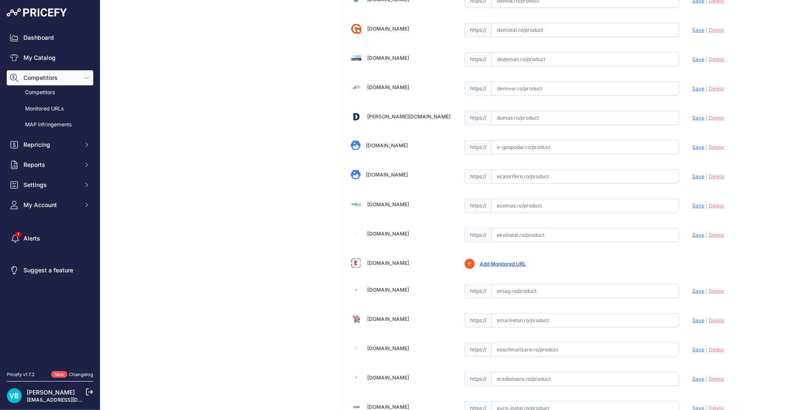
click at [512, 209] on input "text" at bounding box center [585, 206] width 188 height 14
paste input "[URL][DOMAIN_NAME][PERSON_NAME]"
click at [694, 205] on span "Save" at bounding box center [699, 205] width 12 height 6
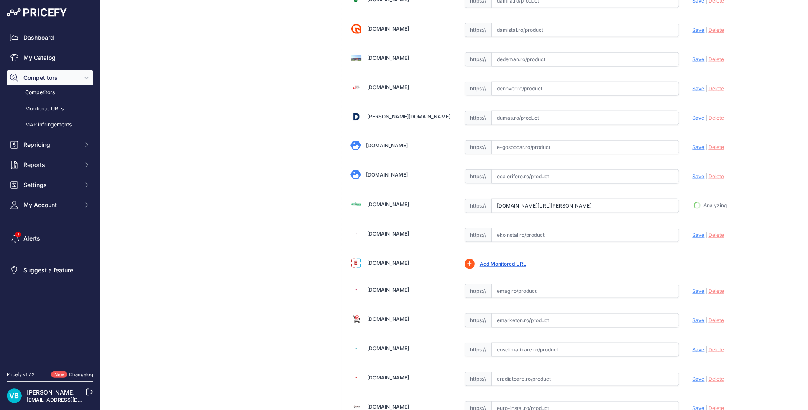
type input "[URL][DOMAIN_NAME][PERSON_NAME]"
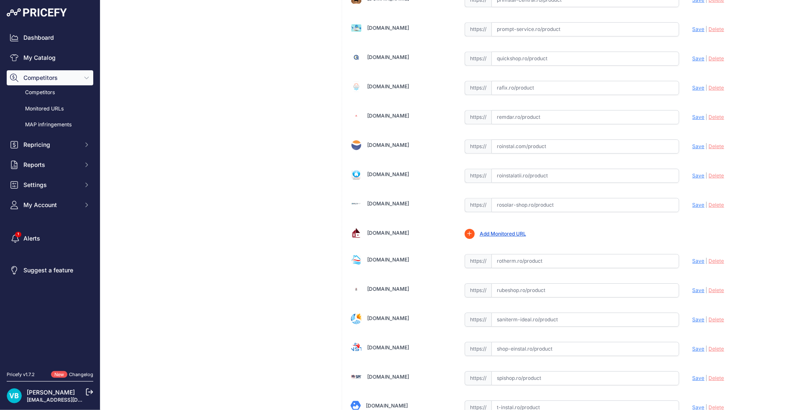
click at [523, 209] on input "text" at bounding box center [585, 205] width 188 height 14
paste input "[URL][DOMAIN_NAME][PERSON_NAME]"
click at [693, 207] on span "Save" at bounding box center [699, 205] width 12 height 6
type input "[URL][DOMAIN_NAME][PERSON_NAME]"
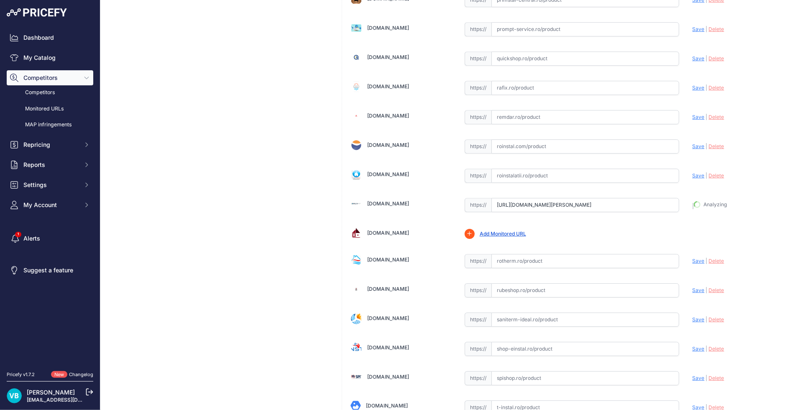
scroll to position [2181, 0]
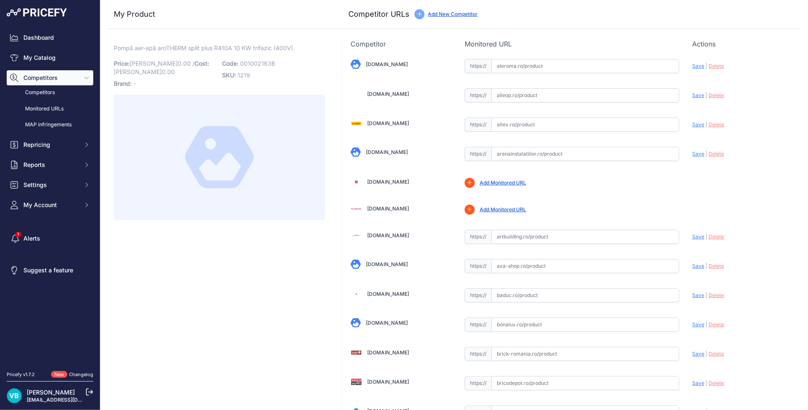
click at [246, 61] on span "0010021636" at bounding box center [257, 63] width 35 height 7
copy span "0010021636"
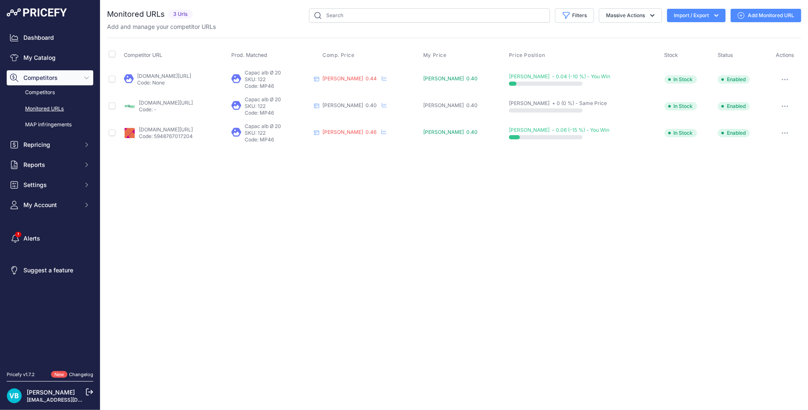
click at [170, 76] on link "[DOMAIN_NAME][URL]" at bounding box center [164, 76] width 54 height 6
click at [166, 107] on p "Code: -" at bounding box center [166, 109] width 54 height 7
click at [166, 104] on link "[DOMAIN_NAME][URL]" at bounding box center [166, 103] width 54 height 6
click at [164, 131] on link "[DOMAIN_NAME][URL]" at bounding box center [166, 129] width 54 height 6
click at [390, 214] on div "Close You are not connected to the internet." at bounding box center [454, 205] width 708 height 410
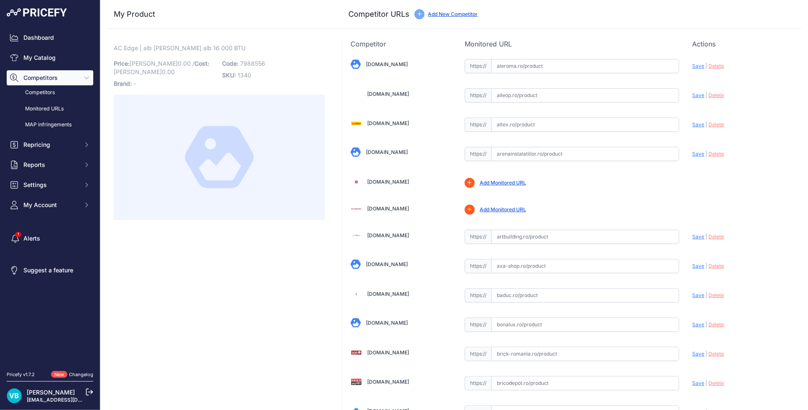
scroll to position [934, 0]
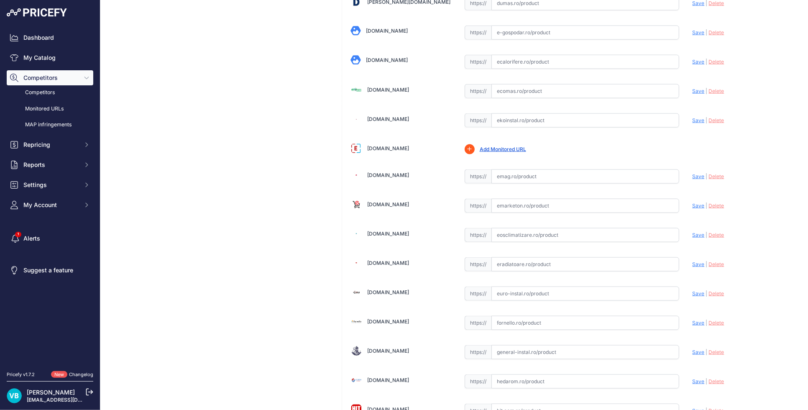
click at [565, 213] on input "text" at bounding box center [585, 206] width 188 height 14
click at [572, 204] on input "text" at bounding box center [585, 206] width 188 height 14
paste input "[URL][DOMAIN_NAME]"
click at [693, 206] on span "Save" at bounding box center [699, 205] width 12 height 6
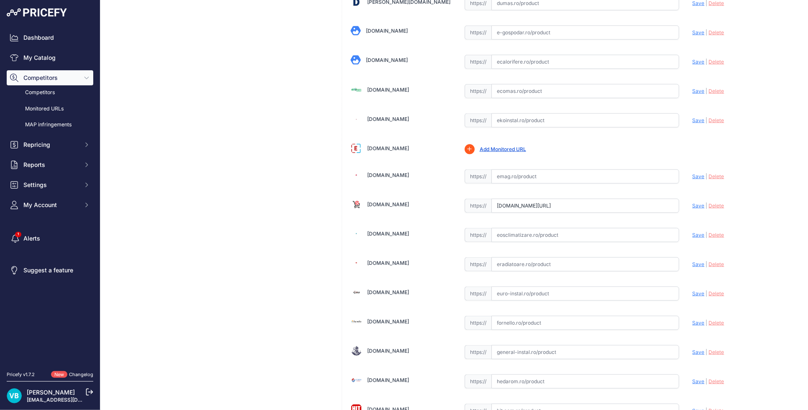
scroll to position [0, 0]
type input "[URL][DOMAIN_NAME]"
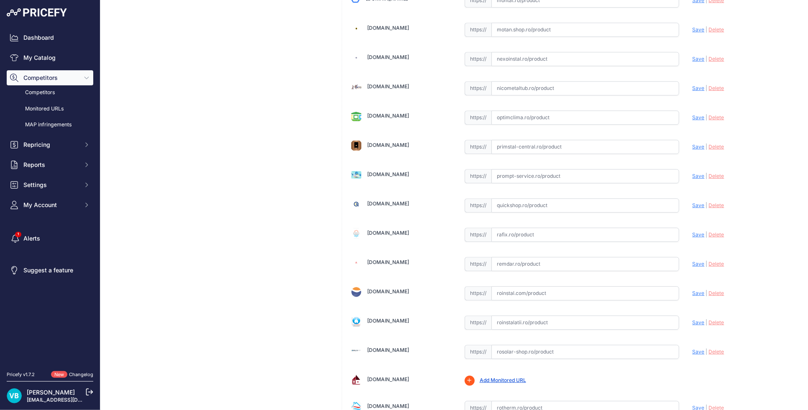
scroll to position [2015, 0]
click at [522, 200] on input "text" at bounding box center [585, 205] width 188 height 14
paste input "https://www.quickshop.ro/aer-conditionat-toshiba-edge-black-16000-btu-clasa-a-c…"
click at [693, 207] on span "Save" at bounding box center [699, 205] width 12 height 6
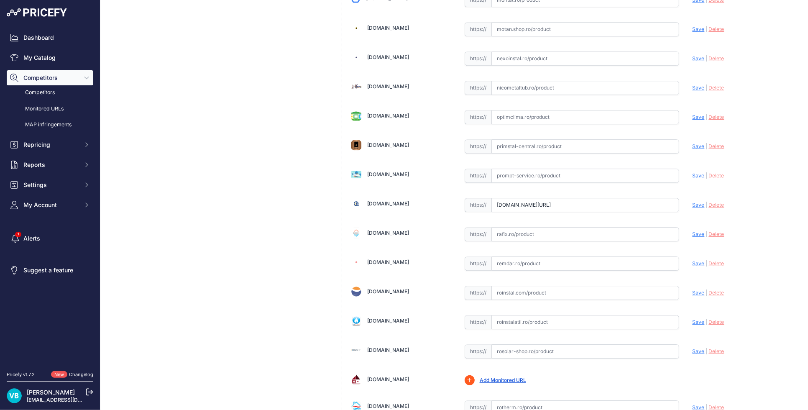
scroll to position [0, 0]
type input "https://www.quickshop.ro/aer-conditionat-toshiba-edge-black-16000-btu-clasa-a-c…"
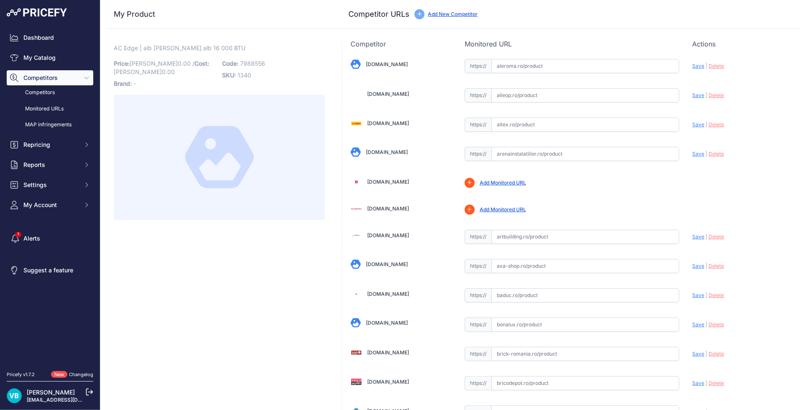
click at [251, 82] on div "AC Edge | alb sau negru alb 16 000 BTU Link Price: RON 0.00 / Cost: RON 0.00 Br…" at bounding box center [219, 132] width 211 height 176
click at [247, 61] on span "7988556" at bounding box center [252, 63] width 25 height 7
copy span "7988556"
click at [251, 63] on span "7988555" at bounding box center [252, 63] width 25 height 7
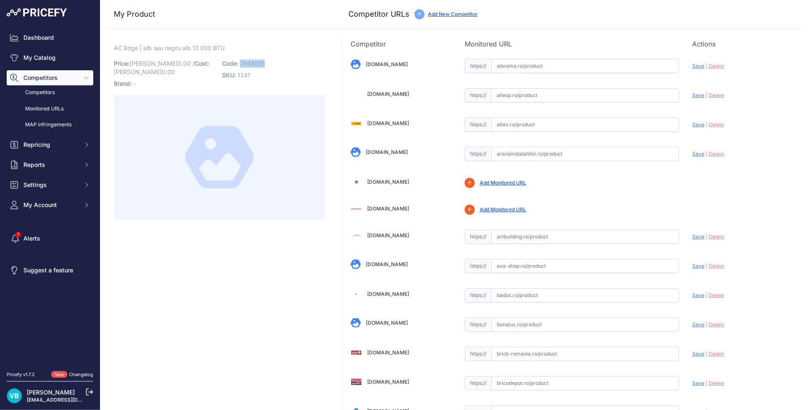
click at [251, 63] on span "7988555" at bounding box center [252, 63] width 25 height 7
copy span "7988555"
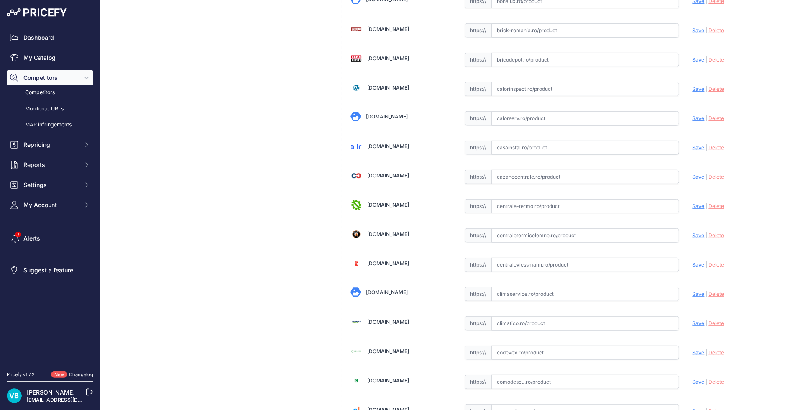
scroll to position [2423, 0]
click at [565, 233] on input "text" at bounding box center [585, 234] width 188 height 14
paste input "https://www.termix.ro/cumpara/aer-conditionat-edge-13000-btu-h-35255?srsltid=Af…"
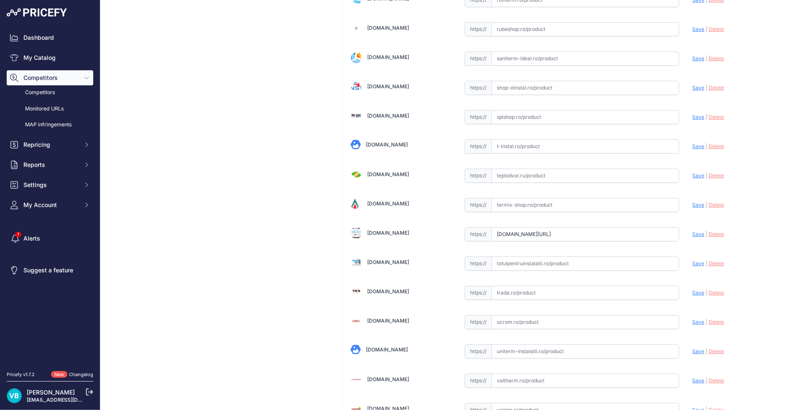
click at [693, 235] on span "Save" at bounding box center [699, 234] width 12 height 6
type input "https://www.termix.ro/cumpara/aer-conditionat-edge-13000-btu-h-35255?prirule_jd…"
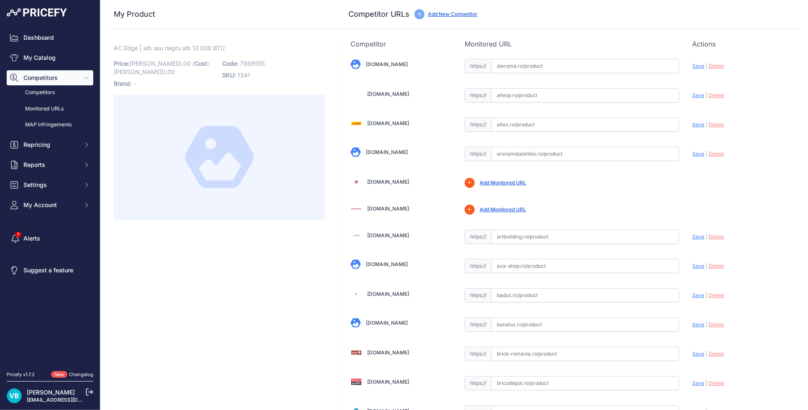
scroll to position [2015, 0]
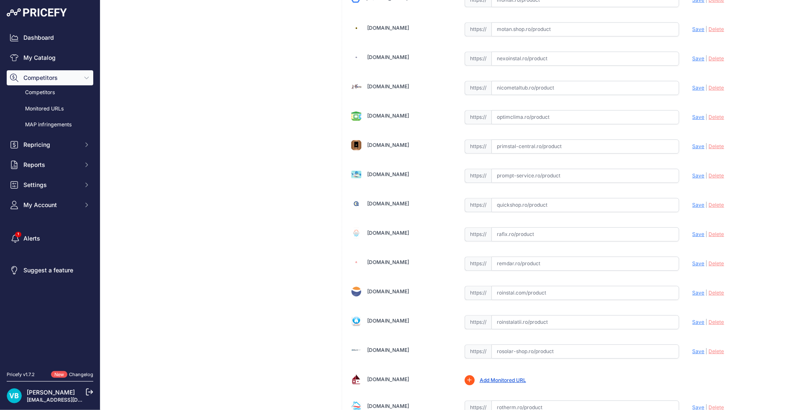
drag, startPoint x: 548, startPoint y: 201, endPoint x: 552, endPoint y: 201, distance: 4.2
click at [548, 201] on input "text" at bounding box center [585, 205] width 188 height 14
paste input "https://www.quickshop.ro/aer-conditionat-toshiba-edge-black-13000-btu-clasa-a-c…"
click at [693, 205] on span "Save" at bounding box center [699, 205] width 12 height 6
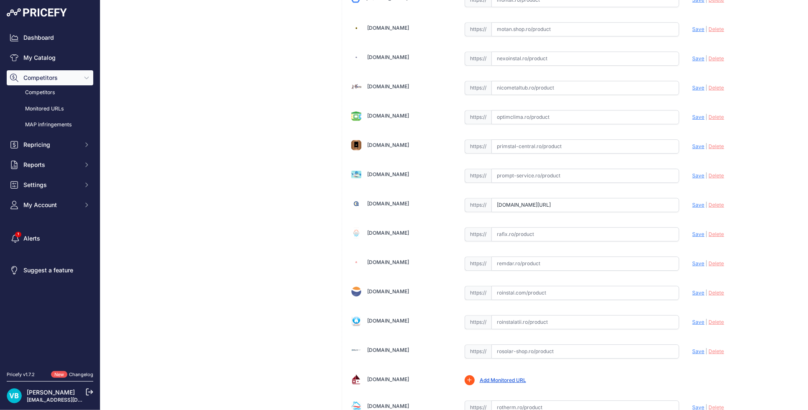
scroll to position [0, 0]
type input "https://www.quickshop.ro/aer-conditionat-toshiba-edge-black-13000-btu-clasa-a-c…"
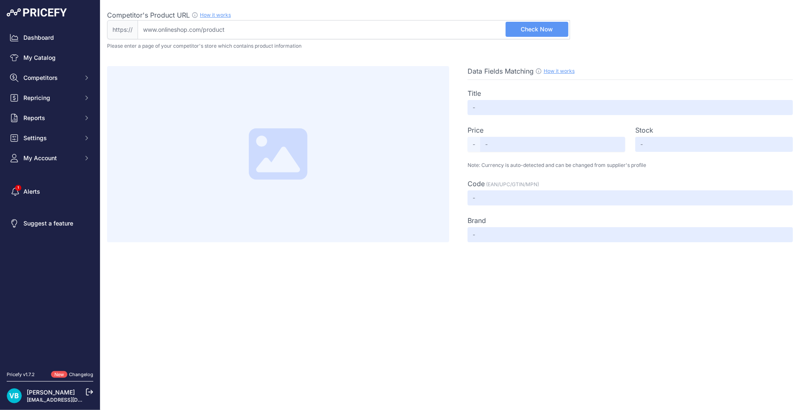
click at [361, 38] on input "Competitor's Product URL How it works In order to create your competitor's extr…" at bounding box center [354, 29] width 433 height 19
paste input "[URL][DOMAIN_NAME]"
type input "[DOMAIN_NAME][URL]"
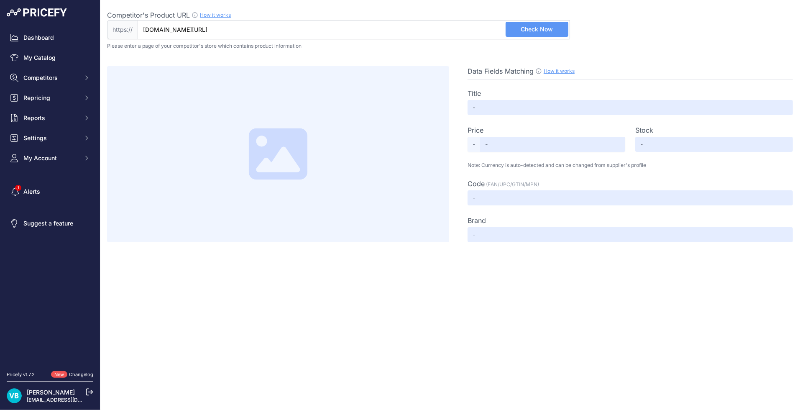
click at [538, 27] on span "Check Now" at bounding box center [537, 29] width 32 height 8
type input "Aparat de aer conditionat Toshiba Edge White 13000 BTU/h, A+++, Ultra Pure Filt…"
type input "4317.66"
type input "Available"
type input "9789739285186"
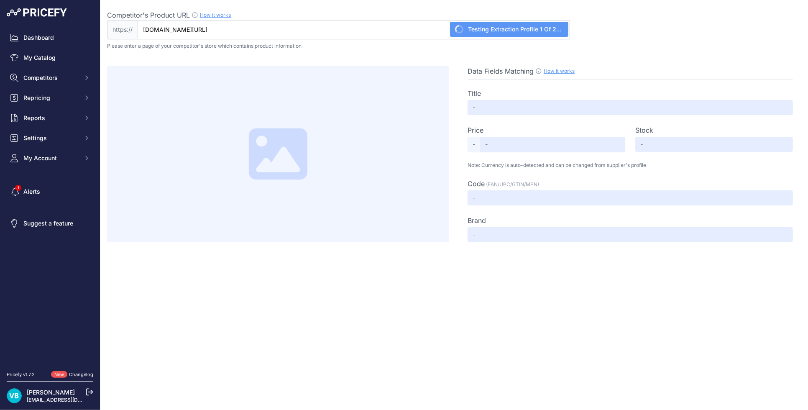
type input "TOSHIBA"
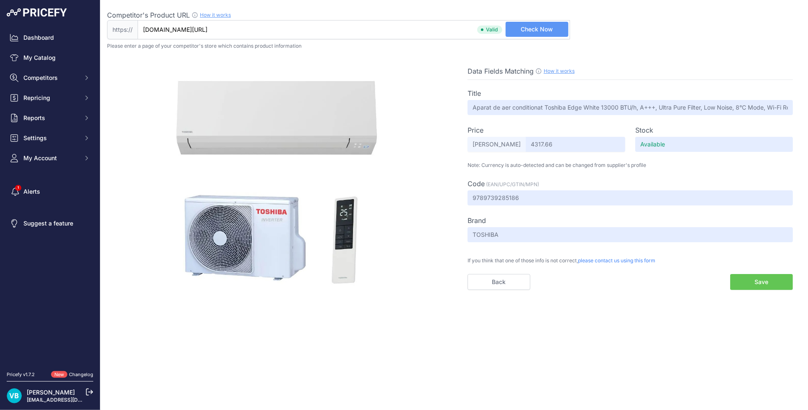
click at [764, 280] on button "Save" at bounding box center [761, 282] width 63 height 16
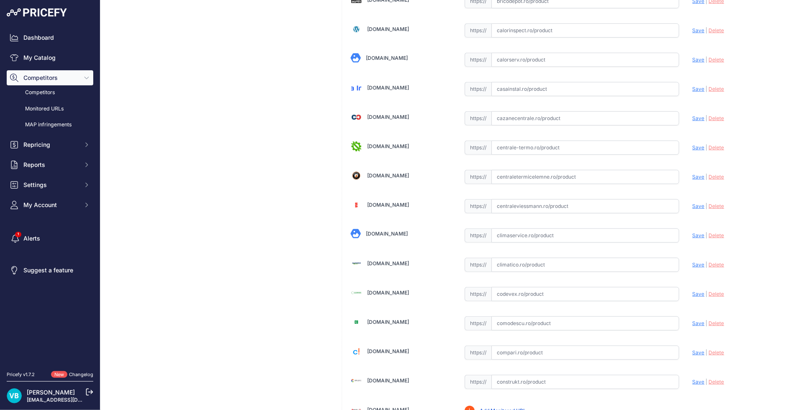
scroll to position [2580, 0]
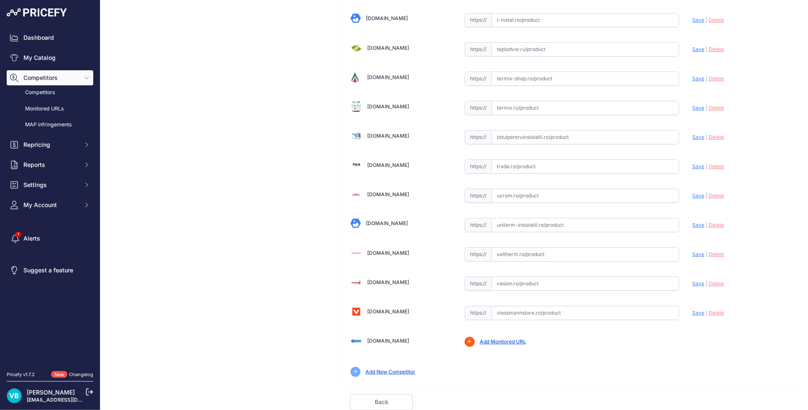
click at [592, 317] on input "text" at bounding box center [585, 313] width 188 height 14
paste input "[URL][DOMAIN_NAME]"
click at [693, 315] on span "Save" at bounding box center [699, 313] width 12 height 6
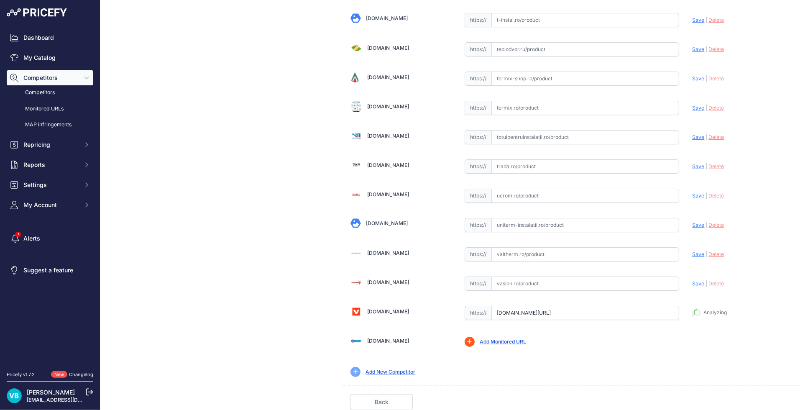
type input "[URL][DOMAIN_NAME]"
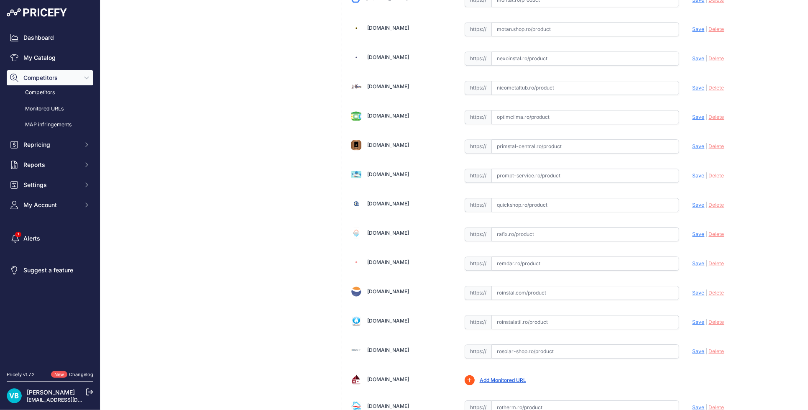
click at [543, 207] on input "text" at bounding box center [585, 205] width 188 height 14
paste input "https://www.quickshop.ro/aer-conditionat-toshiba-edge-white-10000-btu-clasa-a-c…"
click at [693, 205] on span "Save" at bounding box center [699, 205] width 12 height 6
type input "https://www.quickshop.ro/aer-conditionat-toshiba-edge-white-10000-btu-clasa-a-c…"
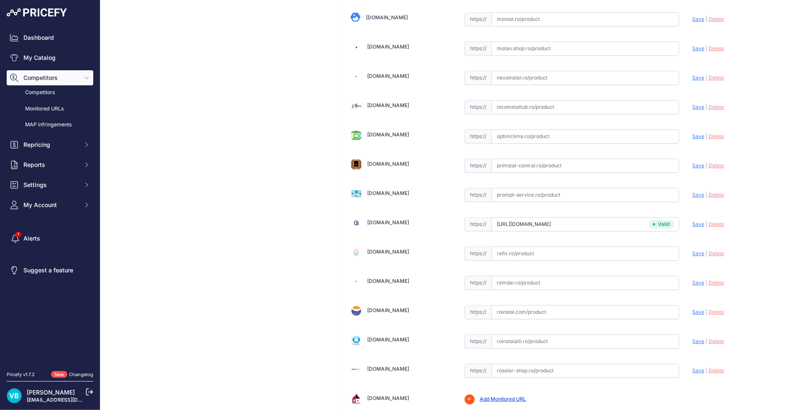
scroll to position [2064, 0]
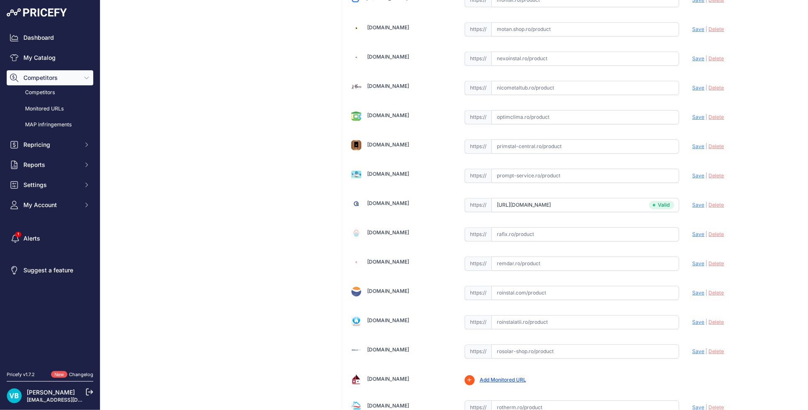
drag, startPoint x: 282, startPoint y: 215, endPoint x: 93, endPoint y: 182, distance: 191.5
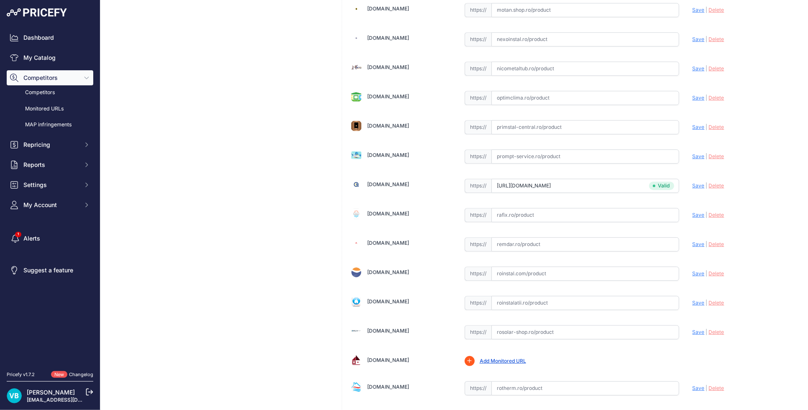
scroll to position [2045, 0]
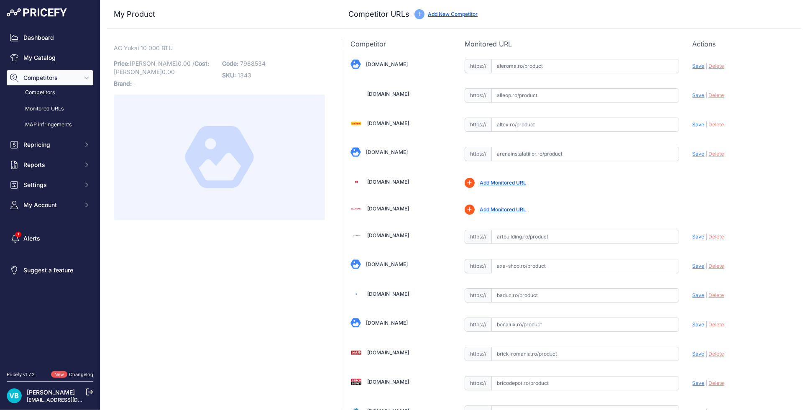
scroll to position [2045, 0]
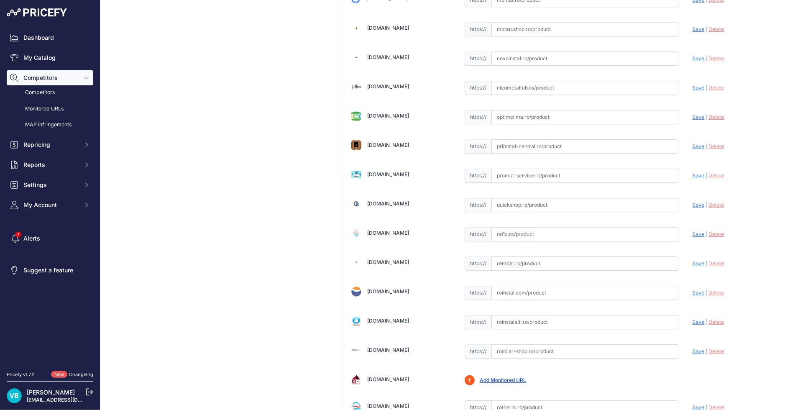
drag, startPoint x: 571, startPoint y: 209, endPoint x: 670, endPoint y: 207, distance: 99.2
click at [571, 209] on input "text" at bounding box center [585, 205] width 188 height 14
paste input "https://www.quickshop.ro/aer-conditionat-toshiba-yukai-10000-btu-clasa-a-r32-p1…"
click at [693, 207] on span "Save" at bounding box center [699, 205] width 12 height 6
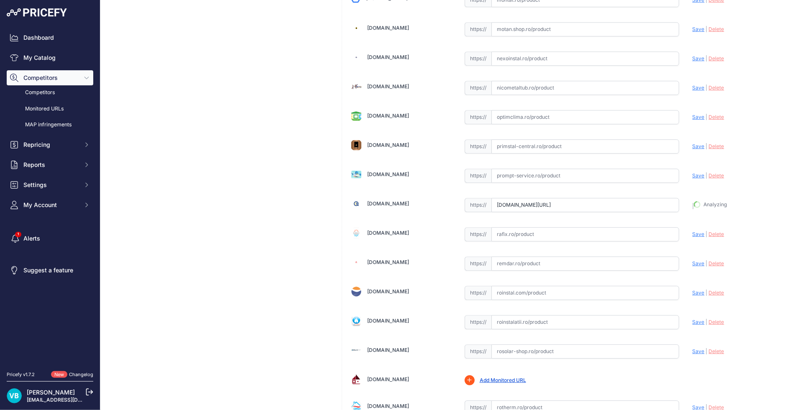
type input "https://www.quickshop.ro/aer-conditionat-toshiba-yukai-10000-btu-clasa-a-r32-p1…"
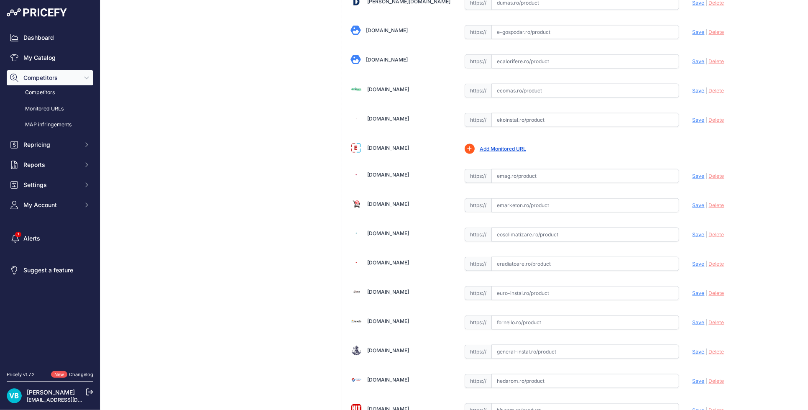
click at [599, 207] on input "text" at bounding box center [585, 205] width 188 height 14
paste input "https://www.emarketon.ro/aer-conditionat-toshiba-yukai-10000-btu-wifi-ready-cla…"
click at [693, 206] on span "Save" at bounding box center [699, 205] width 12 height 6
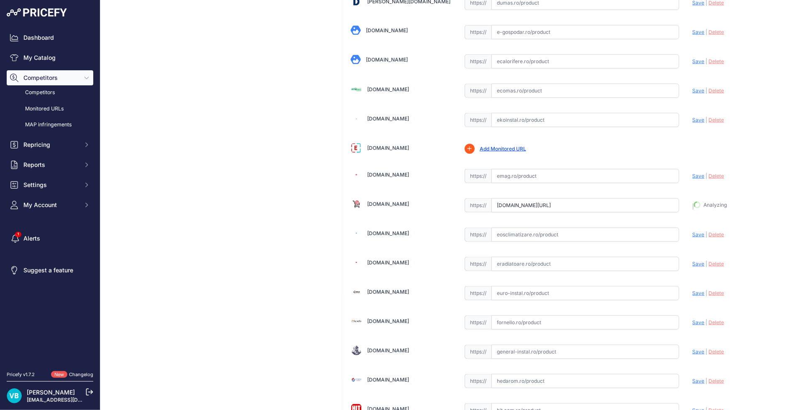
type input "https://www.emarketon.ro/aer-conditionat-toshiba-yukai-10000-btu-wifi-ready-cla…"
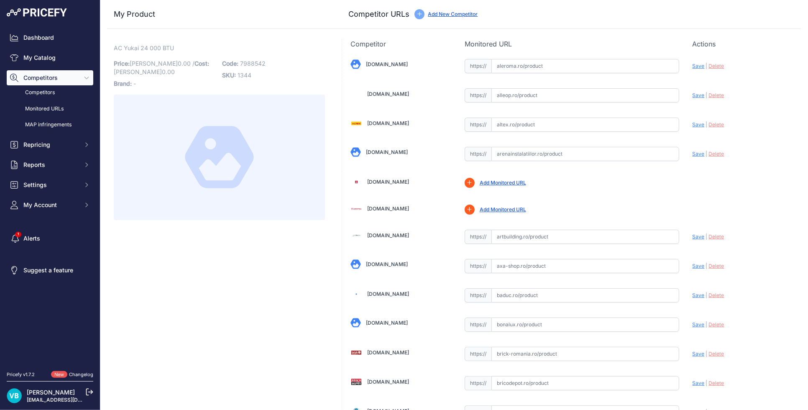
scroll to position [411, 0]
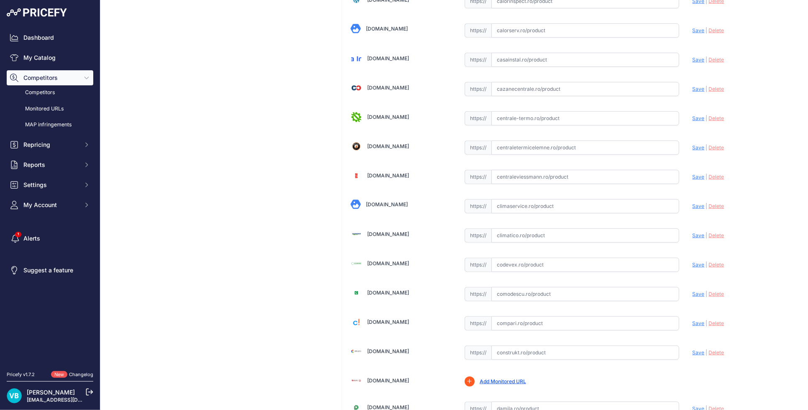
drag, startPoint x: 513, startPoint y: 236, endPoint x: 597, endPoint y: 236, distance: 84.1
click at [515, 236] on input "text" at bounding box center [585, 235] width 188 height 14
paste input "[URL][DOMAIN_NAME]"
click at [693, 236] on span "Save" at bounding box center [699, 235] width 12 height 6
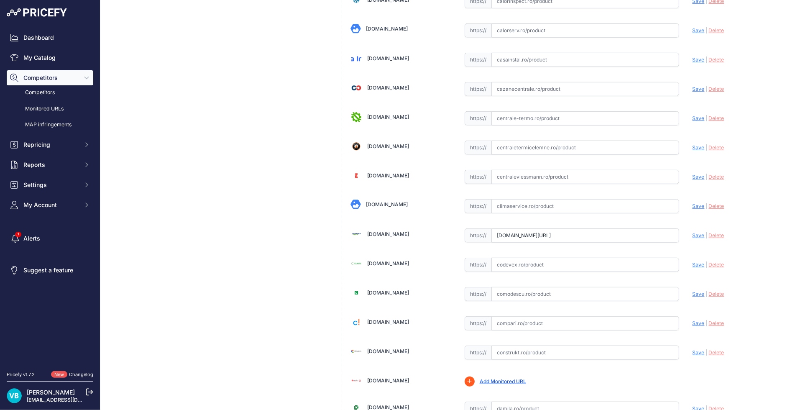
scroll to position [0, 0]
type input "[URL][DOMAIN_NAME]"
drag, startPoint x: 545, startPoint y: 204, endPoint x: 551, endPoint y: 205, distance: 6.0
click at [546, 204] on input "text" at bounding box center [585, 205] width 188 height 14
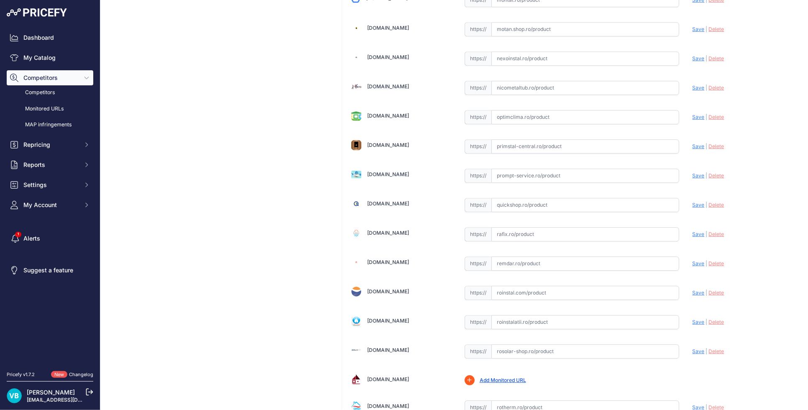
paste input "[URL][DOMAIN_NAME]"
click at [695, 205] on span "Save" at bounding box center [699, 205] width 12 height 6
type input "[URL][DOMAIN_NAME]"
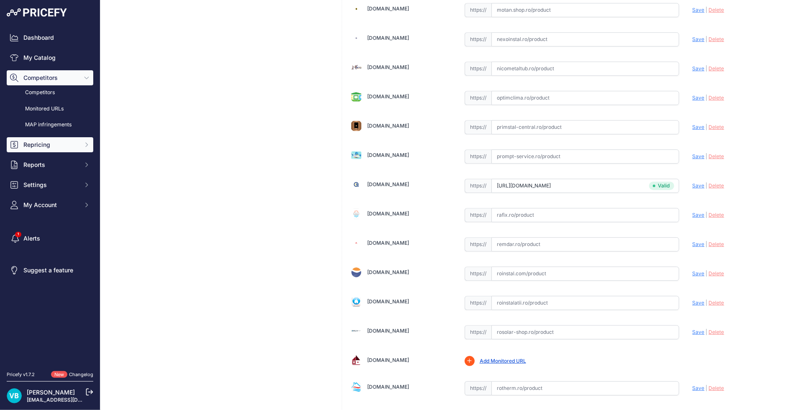
scroll to position [2045, 0]
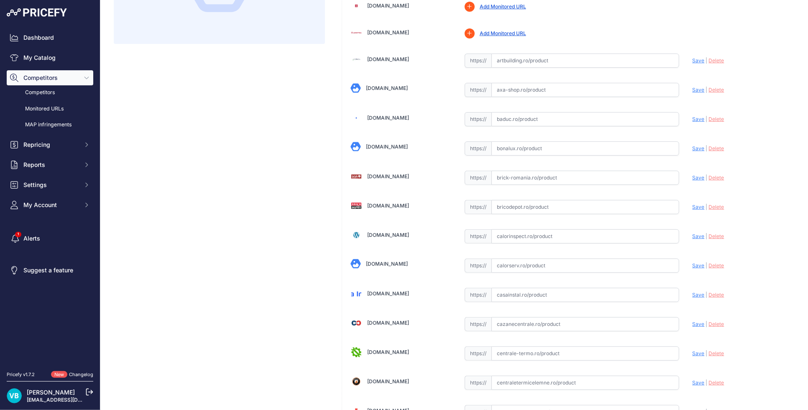
scroll to position [0, 0]
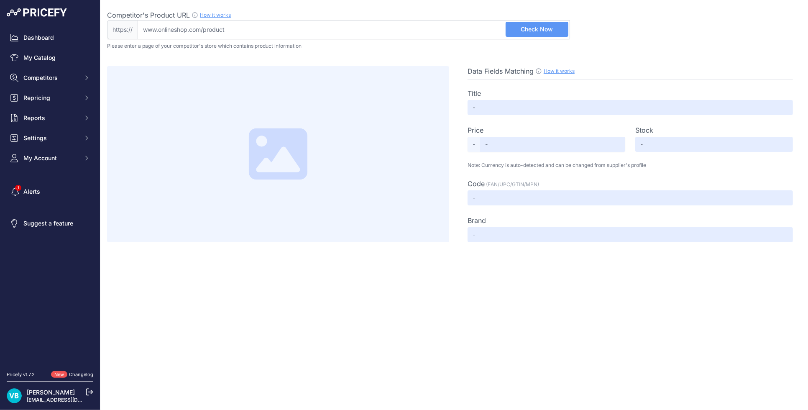
drag, startPoint x: 463, startPoint y: 29, endPoint x: 468, endPoint y: 28, distance: 5.0
click at [462, 29] on input "Competitor's Product URL How it works In order to create your competitor's extr…" at bounding box center [354, 29] width 433 height 19
paste input "https://www.dtngroup.ro/p/aer-conditionat-toshiba-yukai-24000-btu-r32"
type input "www.dtngroup.ro/p/aer-conditionat-toshiba-yukai-24000-btu-r32"
click at [520, 30] on button "Check Now" at bounding box center [537, 29] width 63 height 15
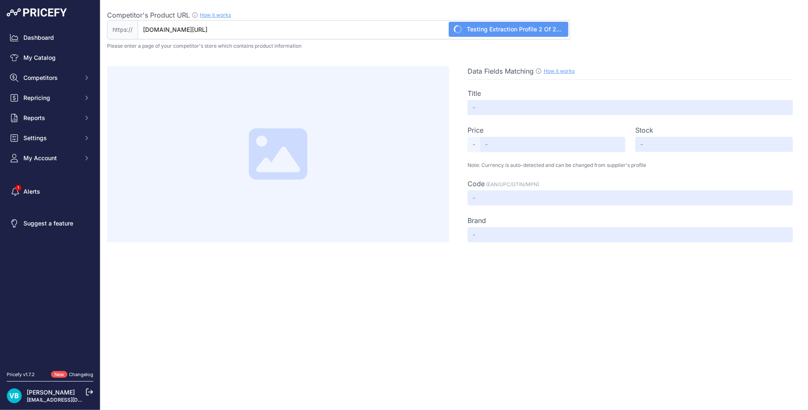
type input "Not Found"
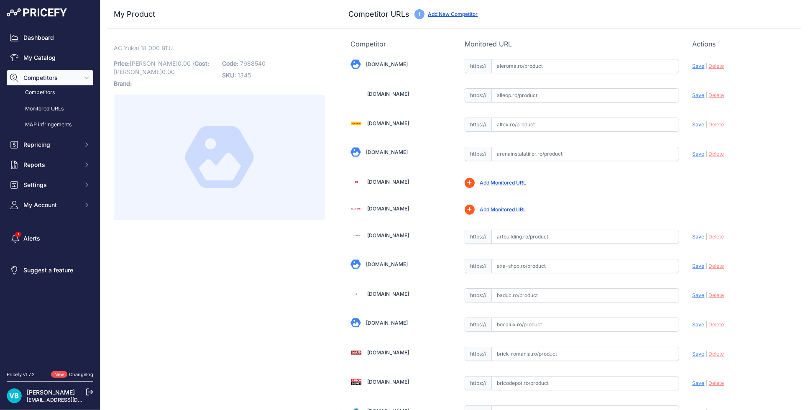
scroll to position [411, 0]
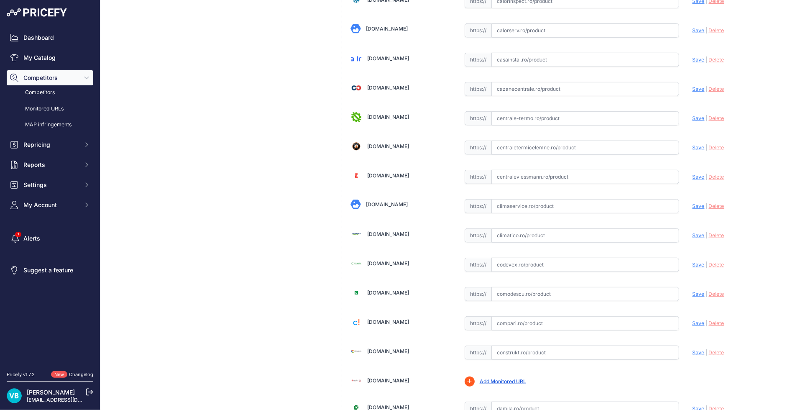
click at [584, 234] on input "text" at bounding box center [585, 235] width 188 height 14
paste input "https://www.climatico.ro/aparat-aer-conditionat-toshiba-yukai-ras-b18e2kvg-e-ra…"
click at [693, 237] on span "Save" at bounding box center [699, 235] width 12 height 6
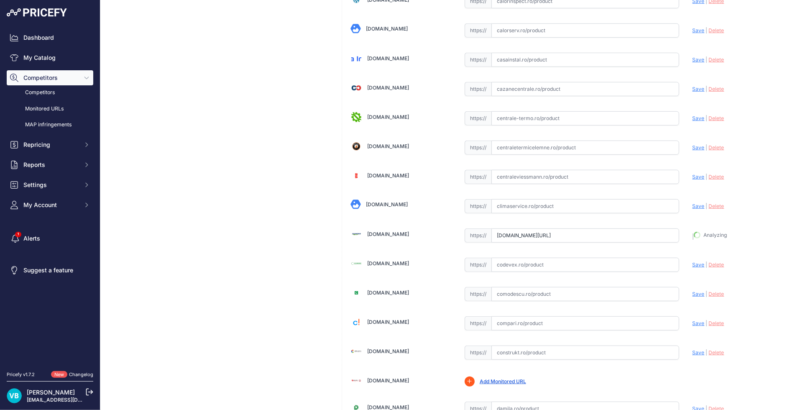
type input "https://www.climatico.ro/aparat-aer-conditionat-toshiba-yukai-ras-b18e2kvg-e-ra…"
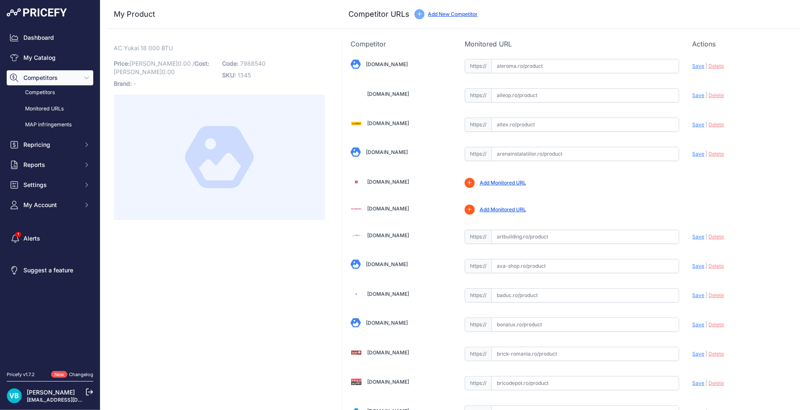
scroll to position [963, 0]
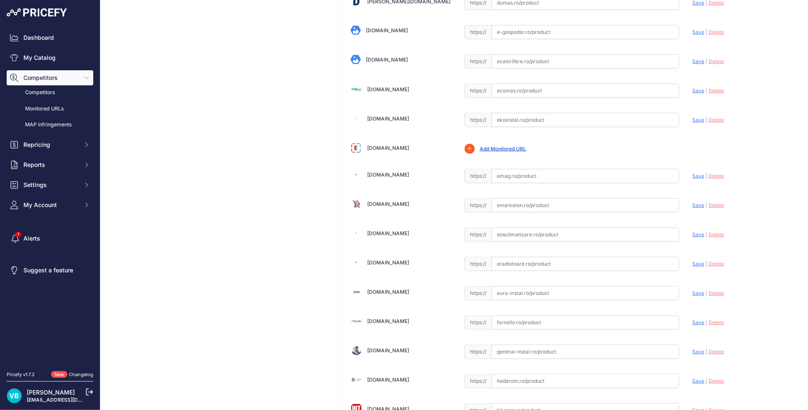
click at [535, 204] on input "text" at bounding box center [585, 205] width 188 height 14
paste input "https://www.emarketon.ro/aer-conditionat-toshiba-yukai-18000-btu-wifi-ready-cla…"
click at [694, 206] on span "Save" at bounding box center [699, 205] width 12 height 6
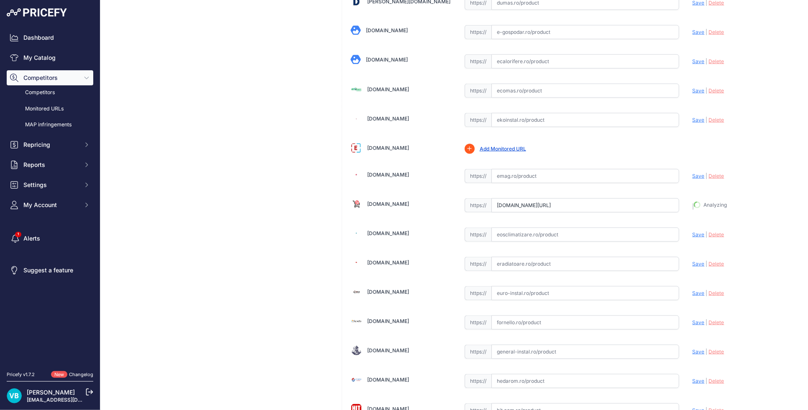
type input "https://www.emarketon.ro/aer-conditionat-toshiba-yukai-18000-btu-wifi-ready-cla…"
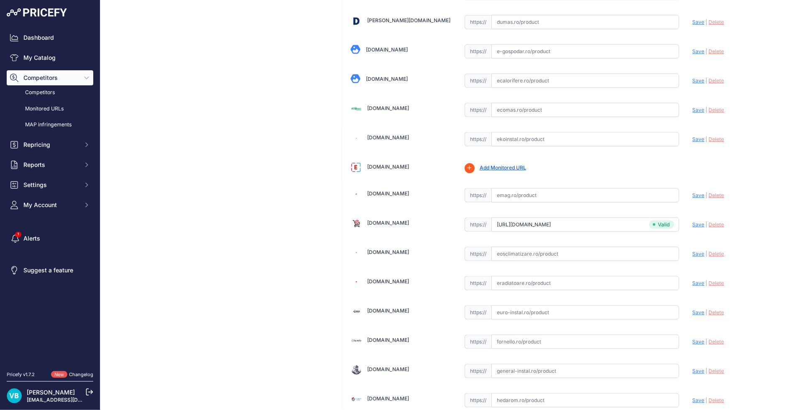
scroll to position [982, 0]
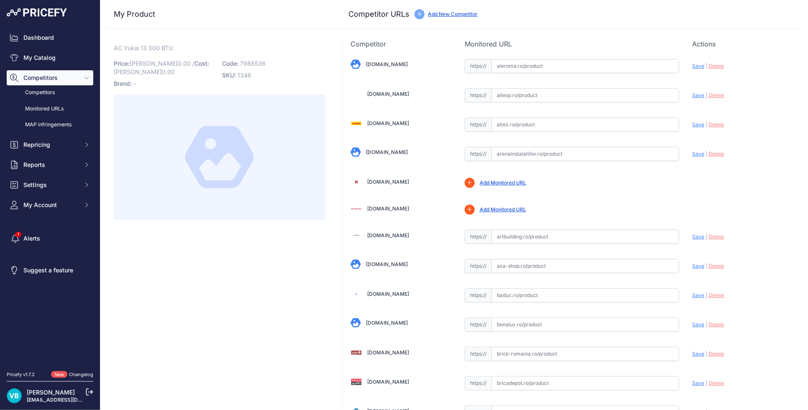
scroll to position [2580, 0]
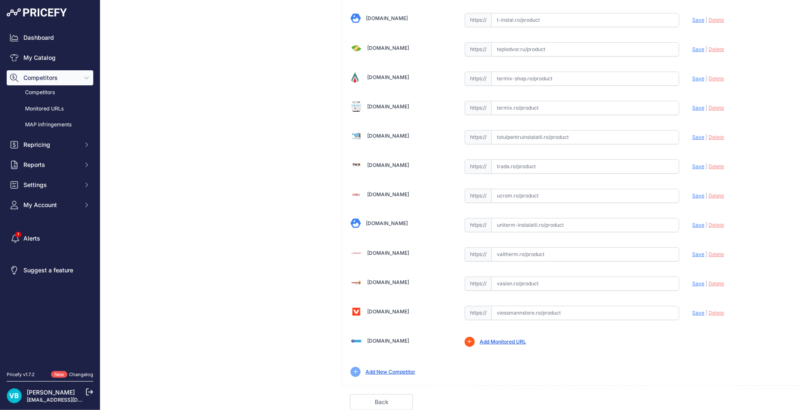
click at [550, 306] on input "text" at bounding box center [585, 313] width 188 height 14
paste input "[URL][DOMAIN_NAME]"
click at [693, 312] on span "Save" at bounding box center [699, 313] width 12 height 6
type input "[URL][DOMAIN_NAME]"
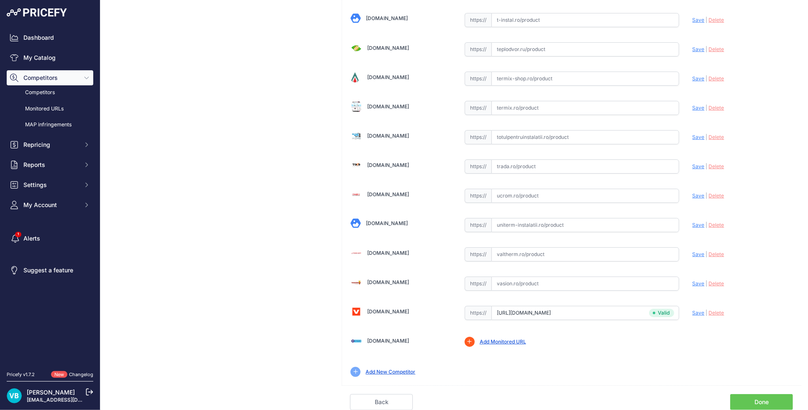
scroll to position [2045, 0]
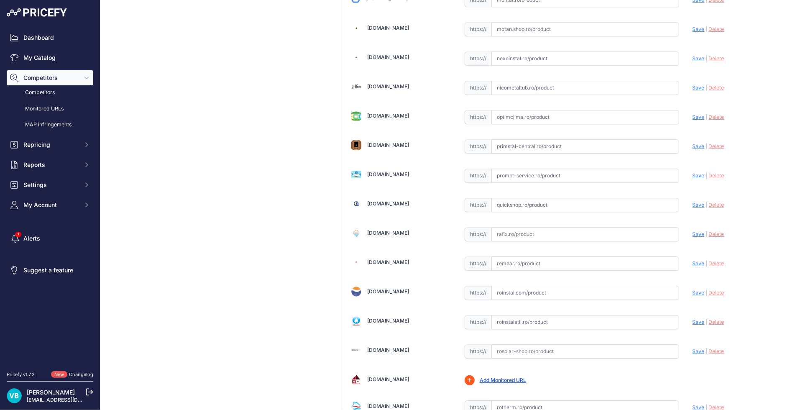
drag, startPoint x: 565, startPoint y: 211, endPoint x: 583, endPoint y: 210, distance: 18.4
click at [565, 210] on input "text" at bounding box center [585, 205] width 188 height 14
paste input "[URL][DOMAIN_NAME]"
click at [694, 208] on span "Save" at bounding box center [699, 205] width 12 height 6
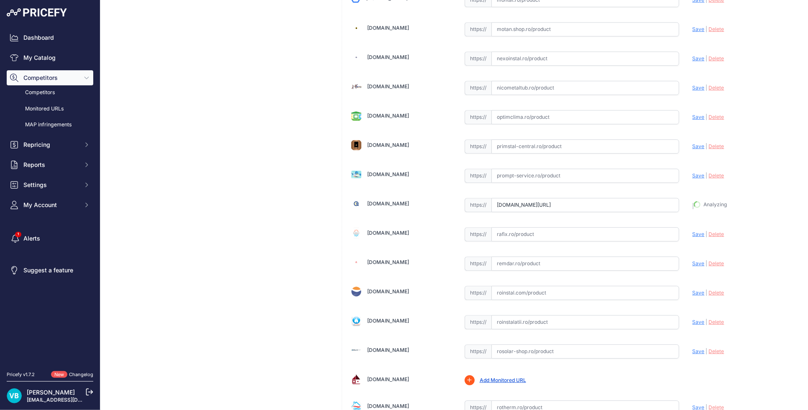
type input "[URL][DOMAIN_NAME]"
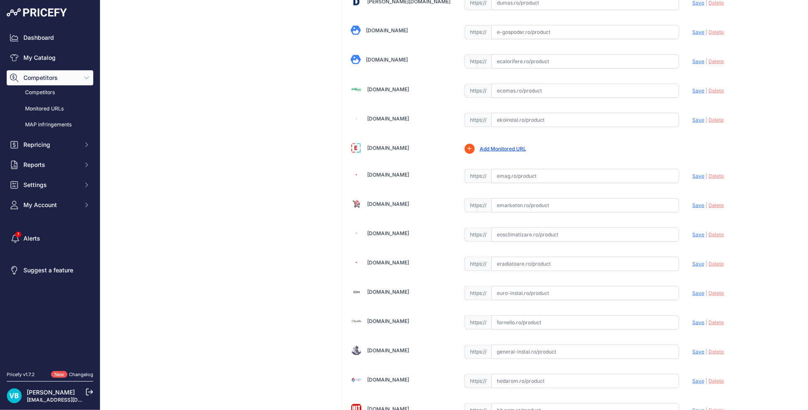
click at [564, 207] on input "text" at bounding box center [585, 205] width 188 height 14
paste input "https://www.emarketon.ro/aer-conditionat-toshiba-yukai-13000-btu-wifi-ready-cla…"
click at [693, 208] on span "Save" at bounding box center [699, 205] width 12 height 6
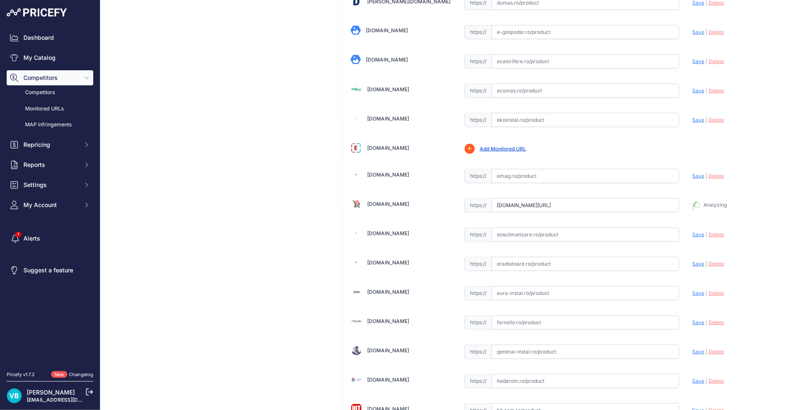
type input "https://www.emarketon.ro/aer-conditionat-toshiba-yukai-13000-btu-wifi-ready-cla…"
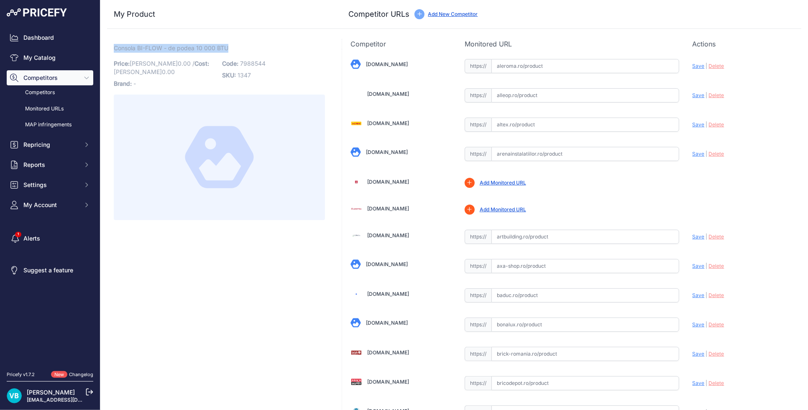
drag, startPoint x: 234, startPoint y: 43, endPoint x: 107, endPoint y: 44, distance: 126.7
copy span "Consola BI-FLOW - de podea 10 000 BTU"
click at [251, 60] on span "7988544" at bounding box center [253, 63] width 26 height 7
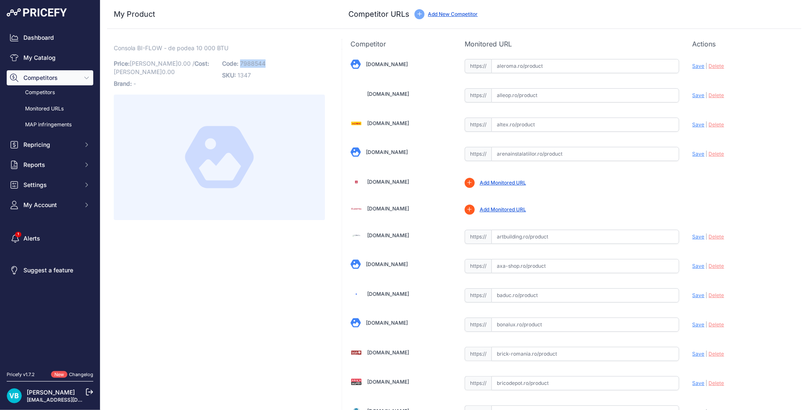
copy span "7988544"
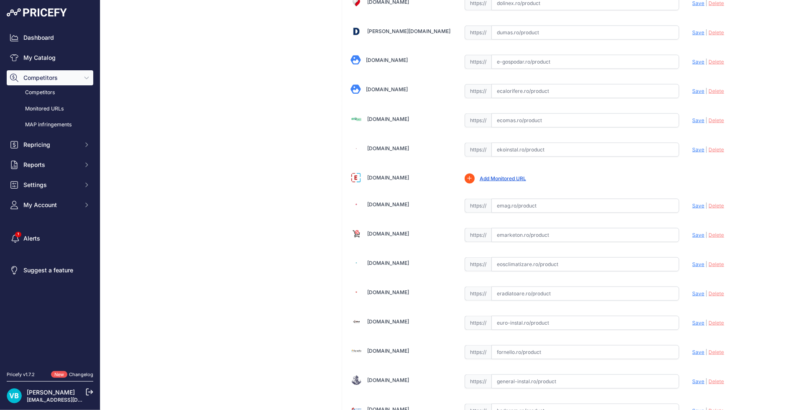
click at [571, 200] on input "text" at bounding box center [585, 206] width 188 height 14
paste input "https://www.emag.ro/aparat-de-aer-conditionat-inverter-pentru-podea-toshiba-bi-…"
click at [693, 205] on span "Save" at bounding box center [699, 205] width 12 height 6
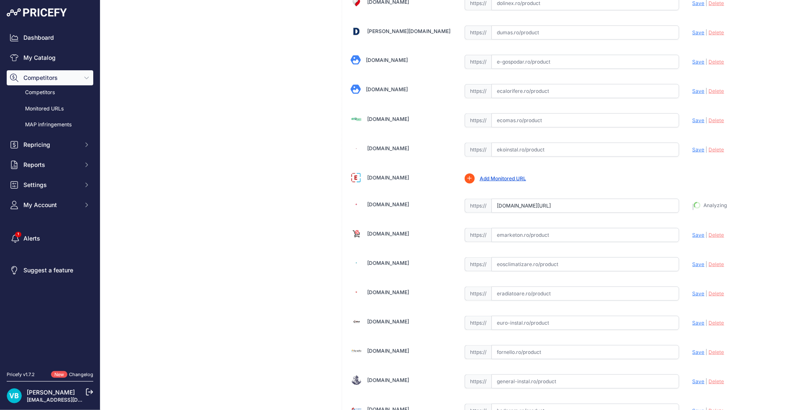
type input "https://www.emag.ro/aparat-de-aer-conditionat-inverter-pentru-podea-toshiba-bi-…"
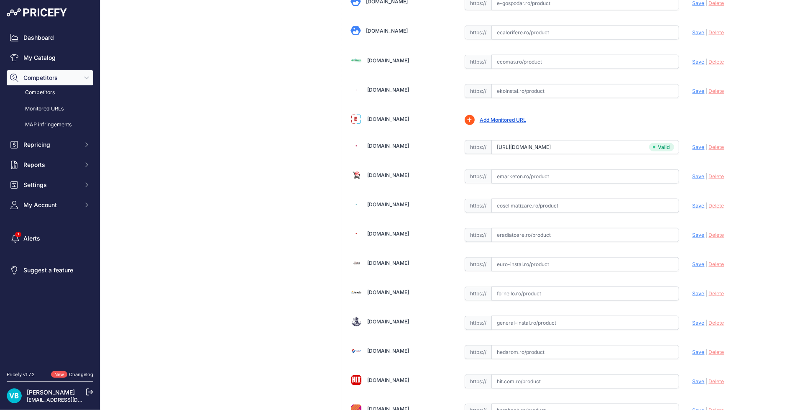
scroll to position [441, 0]
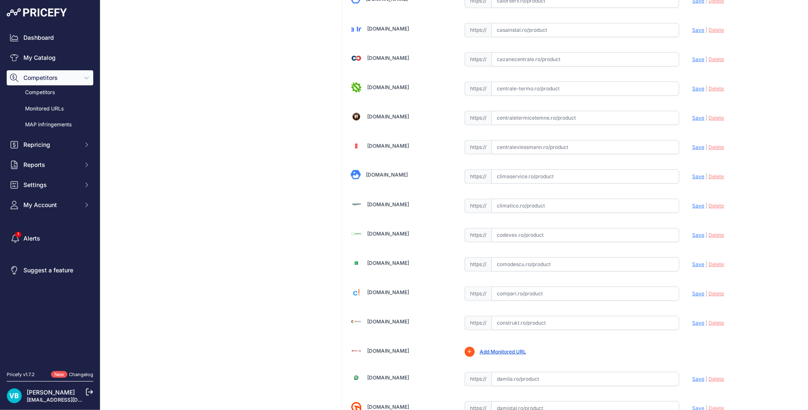
click at [599, 206] on input "text" at bounding box center [585, 206] width 188 height 14
paste input "https://www.climatico.ro/aparat-aer-conditionat-toshiba-bi-flow-ras-b10j2fvg-e-…"
click at [693, 204] on span "Save" at bounding box center [699, 205] width 12 height 6
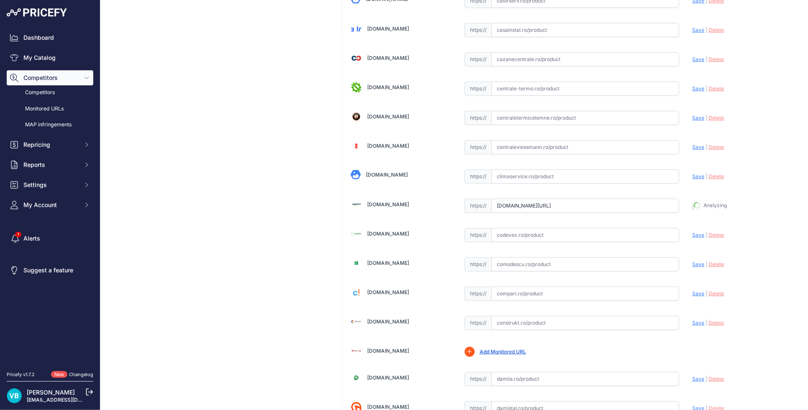
type input "https://www.climatico.ro/aparat-aer-conditionat-toshiba-bi-flow-ras-b10j2fvg-e-…"
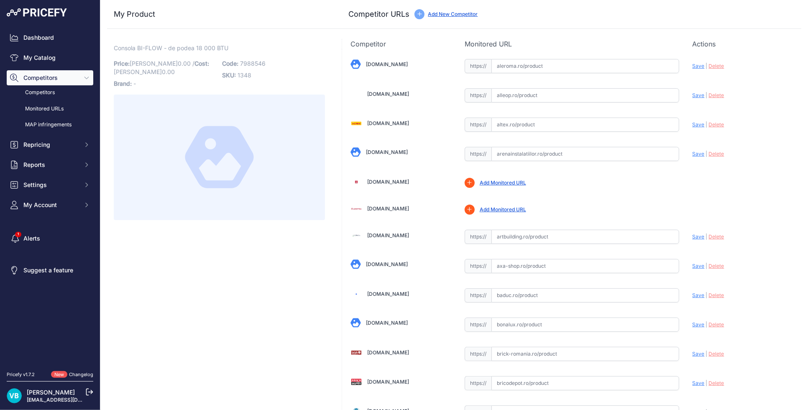
scroll to position [411, 0]
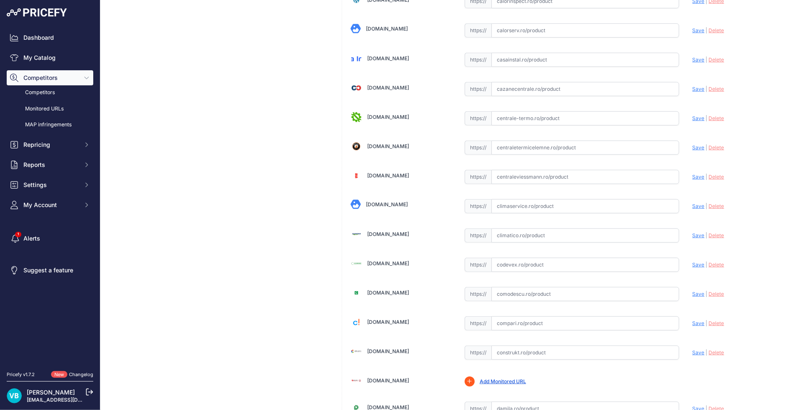
click at [545, 235] on input "text" at bounding box center [585, 235] width 188 height 14
paste input "https://www.climatico.ro/aparat-aer-conditionat-toshiba-bi-flow-ras-b18j2fvg-e-…"
click at [694, 234] on span "Save" at bounding box center [699, 235] width 12 height 6
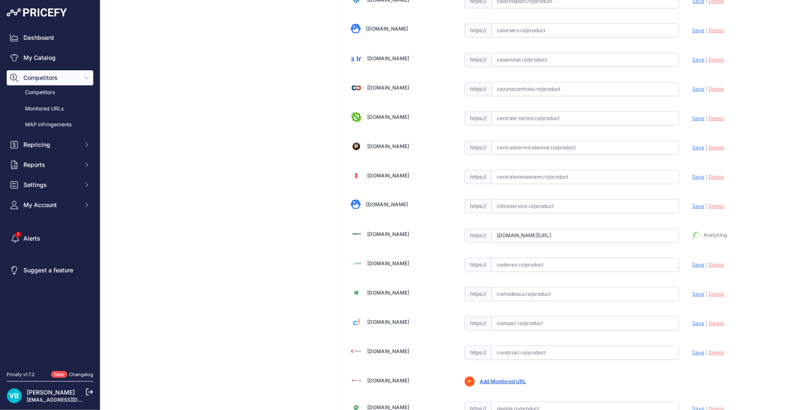
type input "https://www.climatico.ro/aparat-aer-conditionat-toshiba-bi-flow-ras-b18j2fvg-e-…"
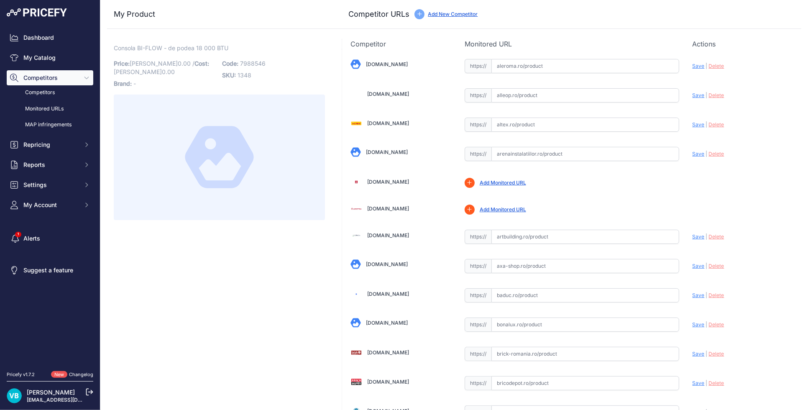
click at [254, 62] on span "7988546" at bounding box center [253, 63] width 26 height 7
copy span "7988546"
drag, startPoint x: 254, startPoint y: 62, endPoint x: 231, endPoint y: 251, distance: 190.4
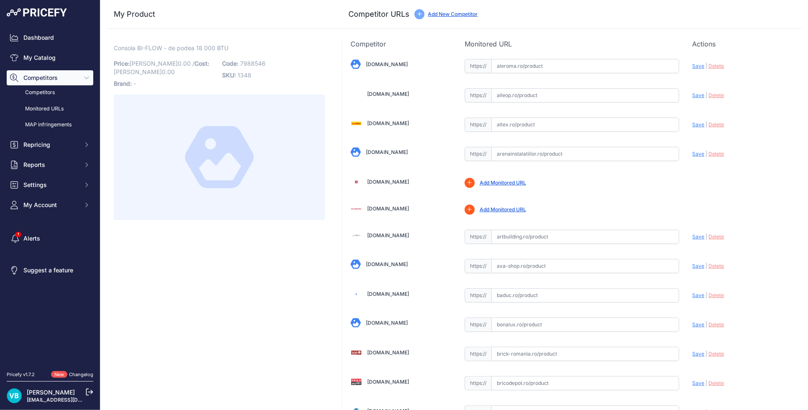
scroll to position [963, 0]
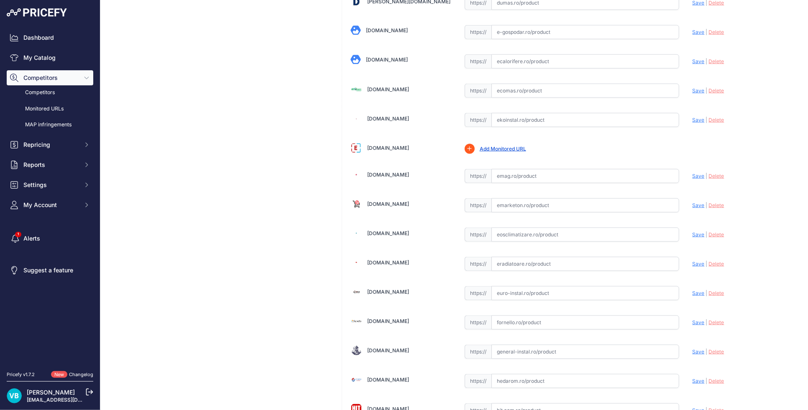
click at [557, 203] on input "text" at bounding box center [585, 205] width 188 height 14
paste input "https://www.emarketon.ro/aer-conditionat-tip-consola-toshiba-18000-btu-clasa-a-…"
click at [693, 210] on div "Update Profile Save | Delete Analyzing" at bounding box center [743, 203] width 100 height 13
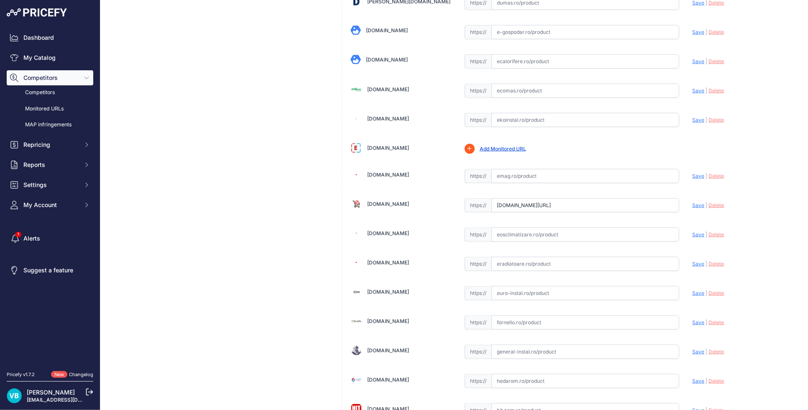
click at [693, 207] on span "Save" at bounding box center [699, 205] width 12 height 6
type input "https://www.emarketon.ro/aer-conditionat-tip-consola-toshiba-18000-btu-clasa-a-…"
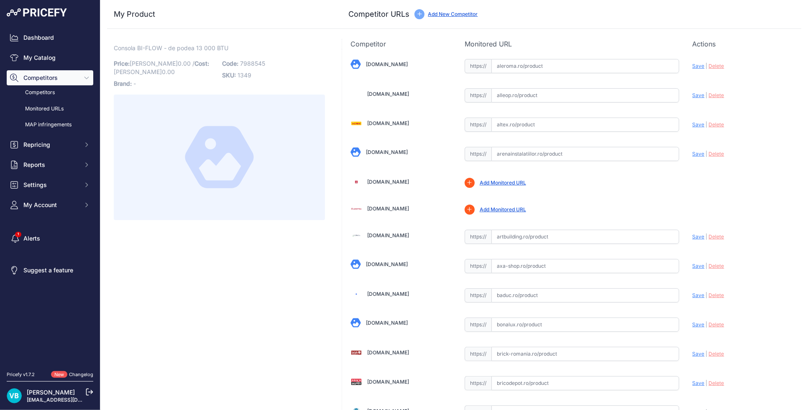
click at [244, 63] on span "7988545" at bounding box center [252, 63] width 25 height 7
copy span "7988545"
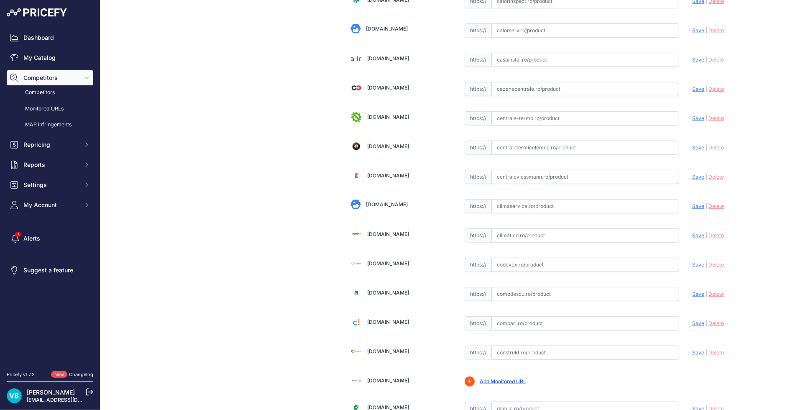
click at [616, 236] on input "text" at bounding box center [585, 235] width 188 height 14
paste input "[URL][DOMAIN_NAME]"
click at [693, 234] on span "Save" at bounding box center [699, 235] width 12 height 6
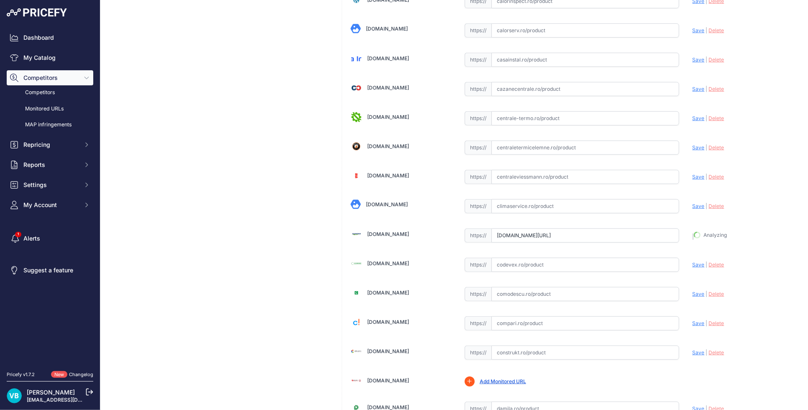
type input "[URL][DOMAIN_NAME]"
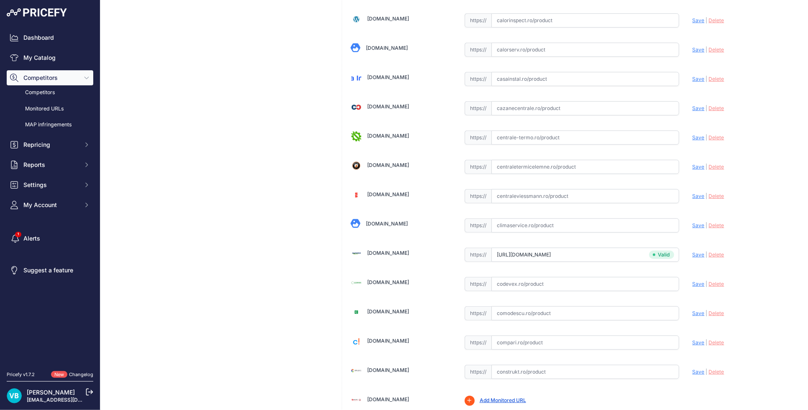
scroll to position [430, 0]
